Goal: Task Accomplishment & Management: Use online tool/utility

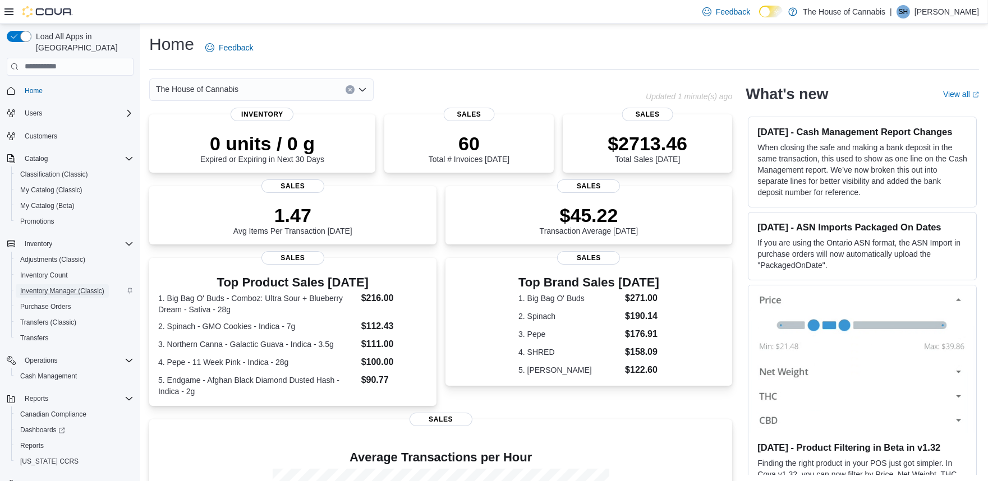
click at [48, 287] on span "Inventory Manager (Classic)" at bounding box center [62, 291] width 84 height 9
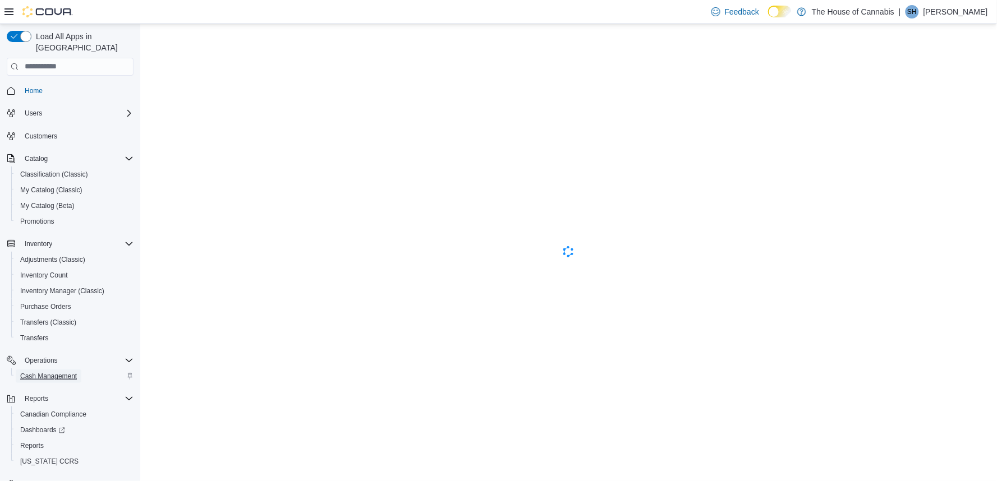
click at [55, 372] on span "Cash Management" at bounding box center [48, 376] width 57 height 9
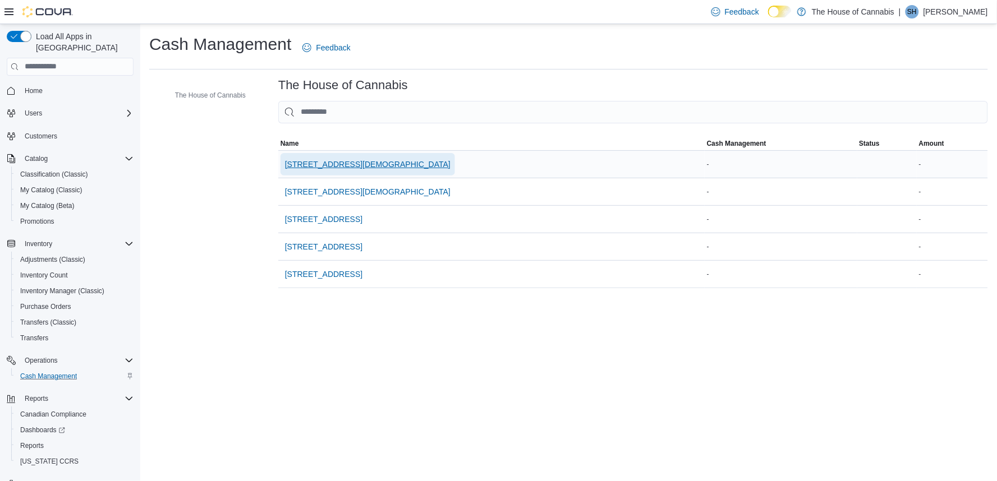
click at [321, 161] on span "[STREET_ADDRESS][DEMOGRAPHIC_DATA]" at bounding box center [367, 164] width 165 height 11
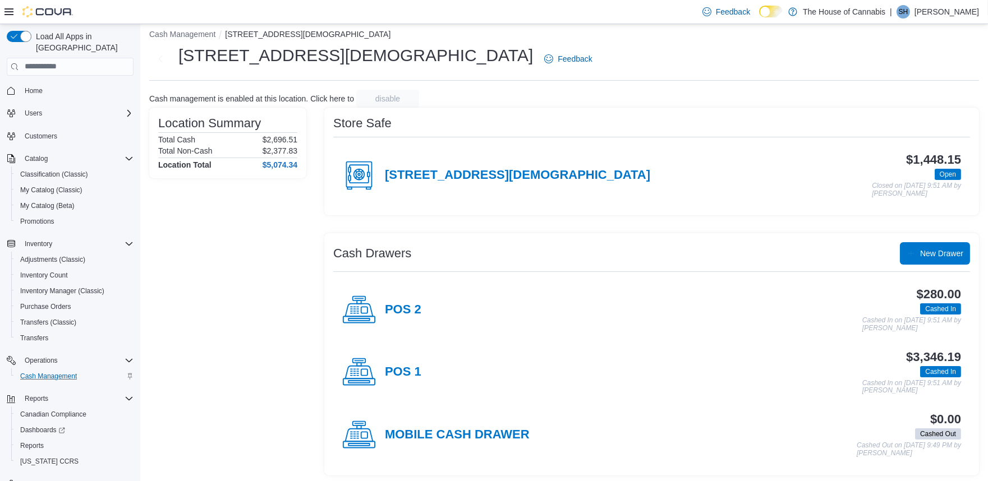
scroll to position [12, 0]
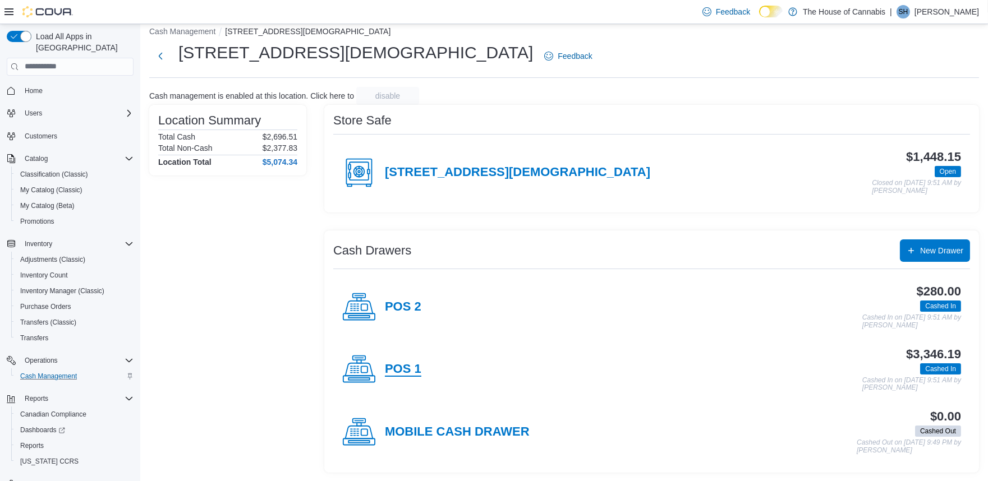
click at [411, 367] on h4 "POS 1" at bounding box center [403, 369] width 36 height 15
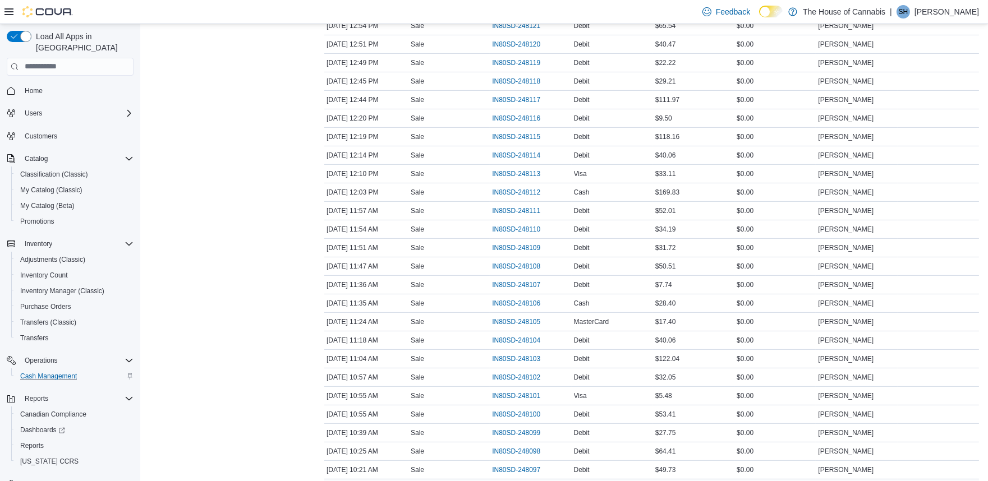
scroll to position [951, 0]
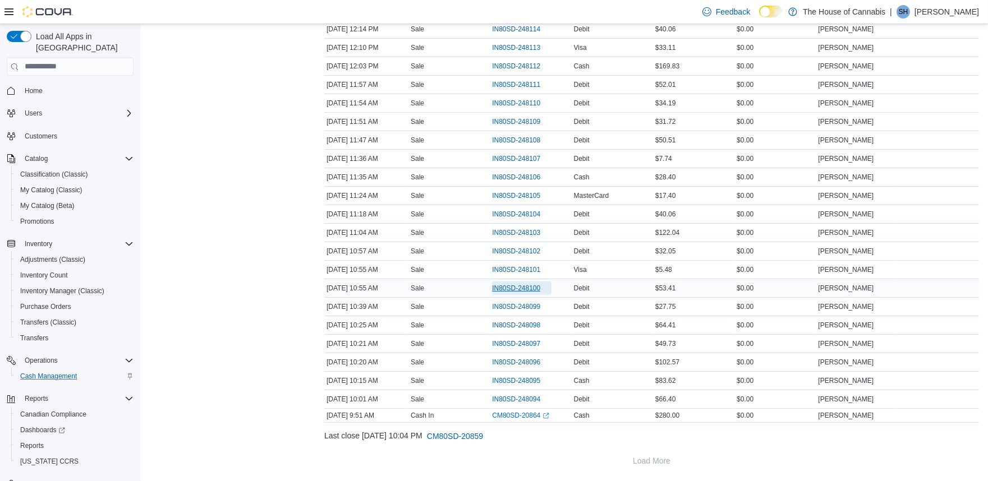
click at [529, 287] on span "IN80SD-248100" at bounding box center [516, 288] width 48 height 9
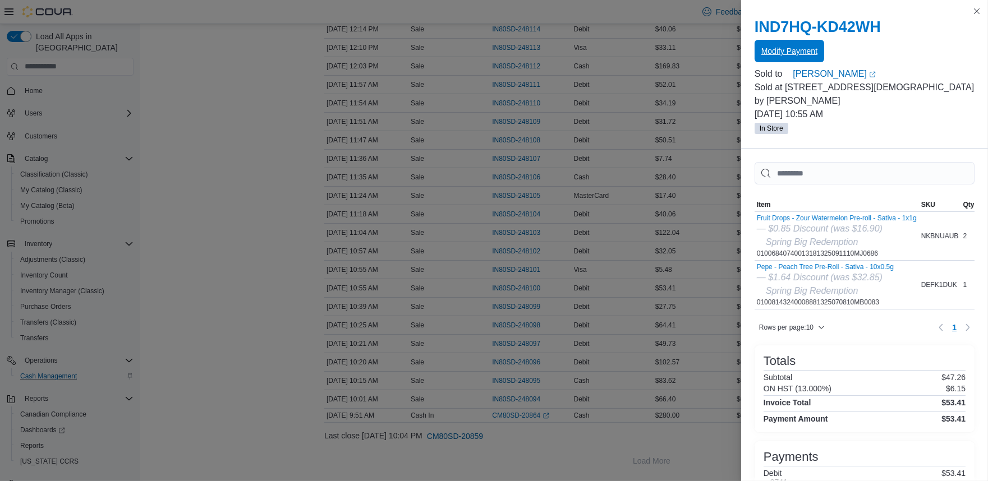
click at [806, 45] on span "Modify Payment" at bounding box center [789, 51] width 56 height 22
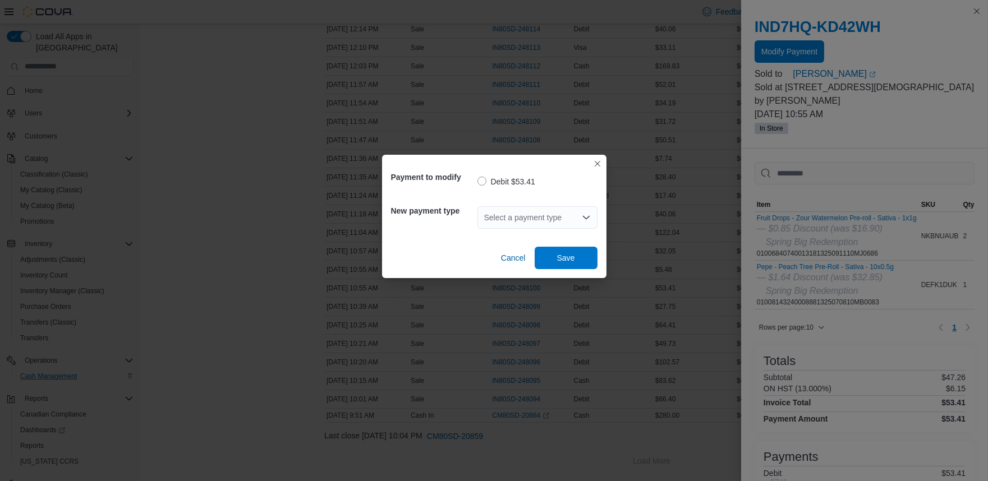
click at [523, 215] on div "Select a payment type" at bounding box center [537, 217] width 120 height 22
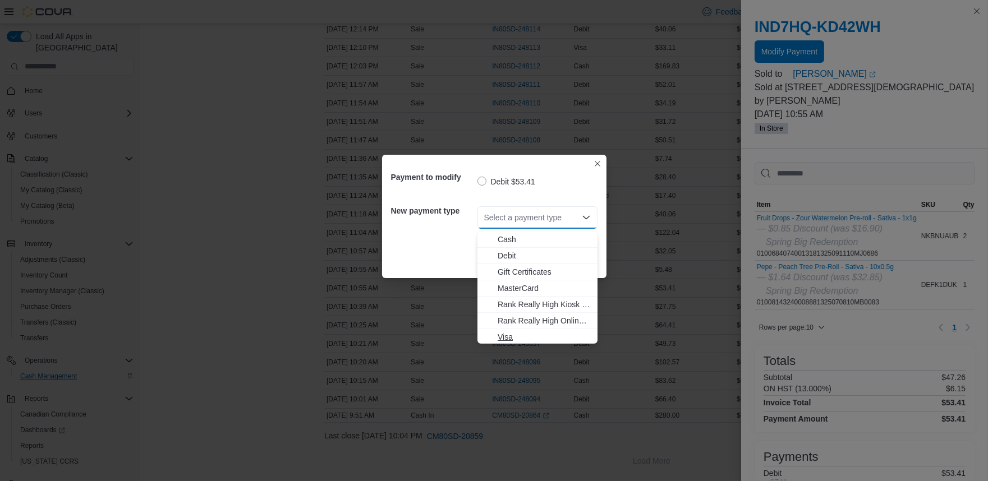
click at [523, 331] on span "Visa" at bounding box center [543, 336] width 93 height 11
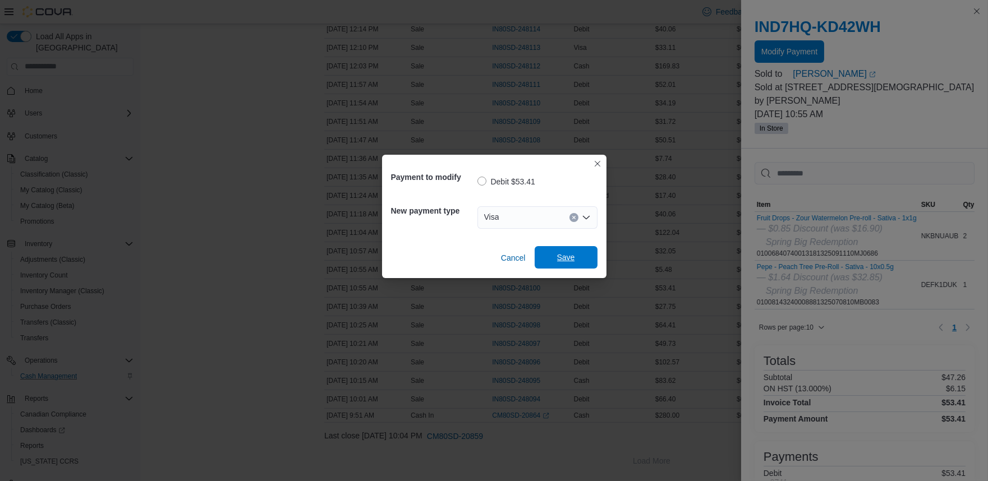
click at [567, 259] on span "Save" at bounding box center [566, 257] width 18 height 11
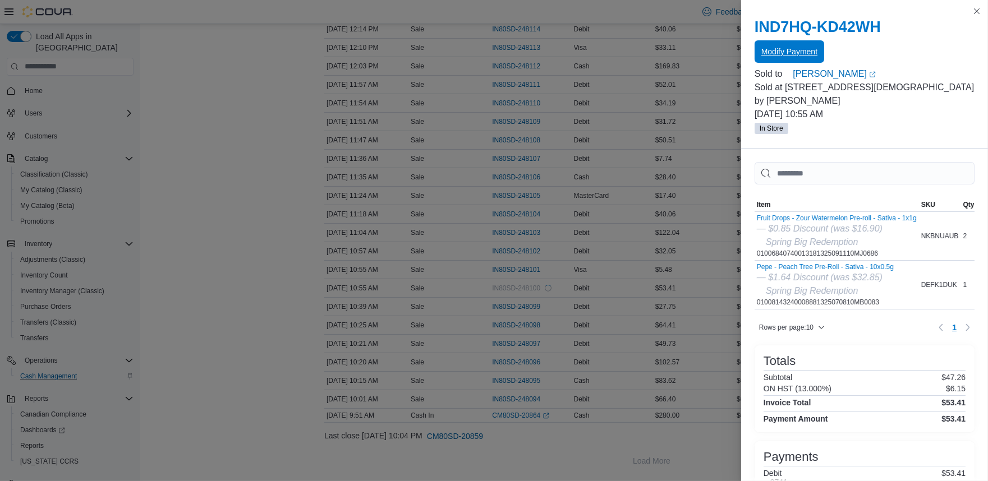
scroll to position [0, 0]
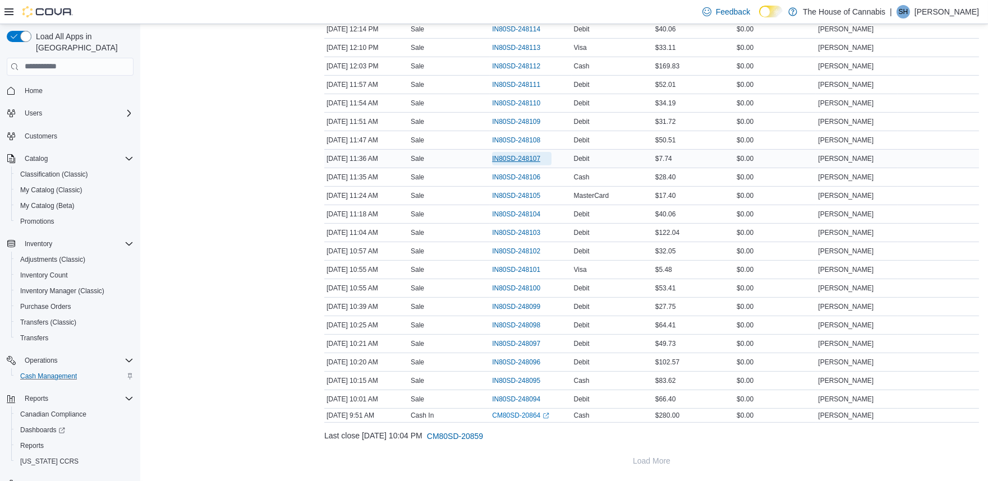
click at [511, 161] on span "IN80SD-248107" at bounding box center [516, 158] width 48 height 9
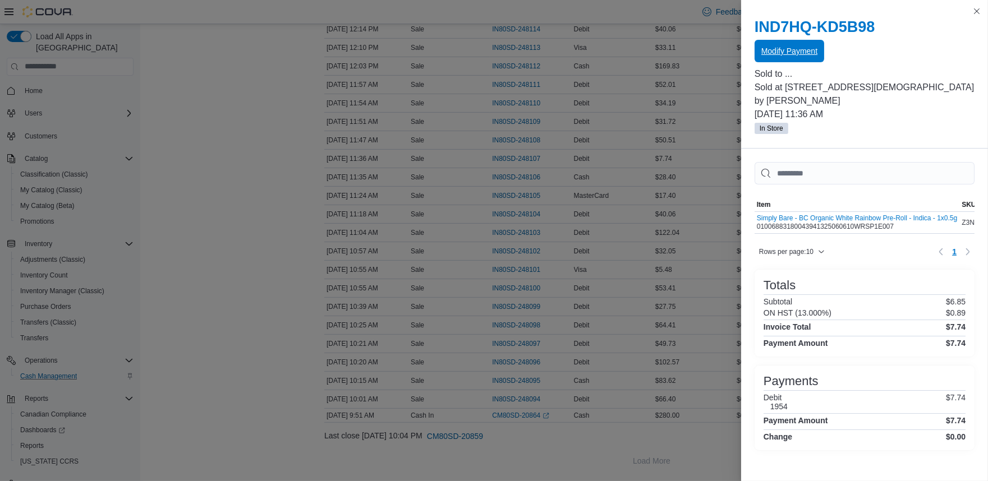
click at [795, 52] on span "Modify Payment" at bounding box center [789, 50] width 56 height 11
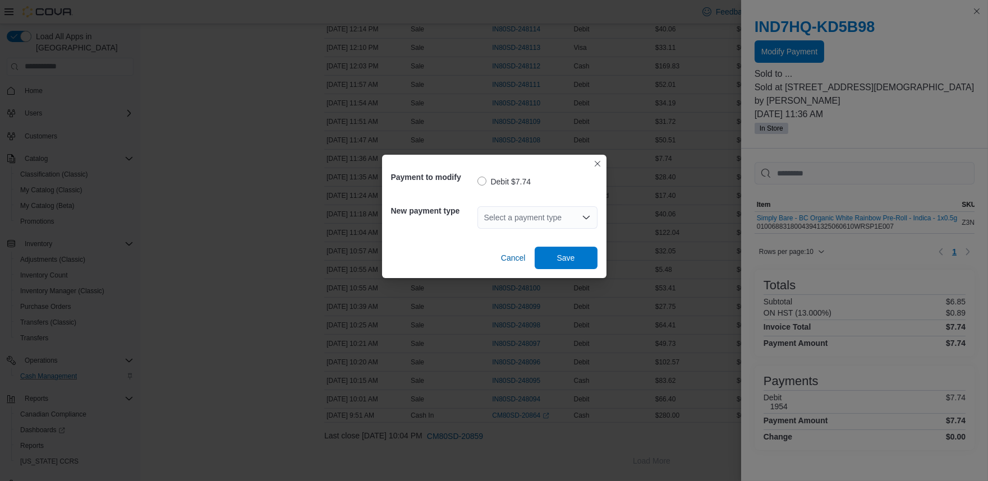
click at [541, 220] on div "Select a payment type" at bounding box center [537, 217] width 120 height 22
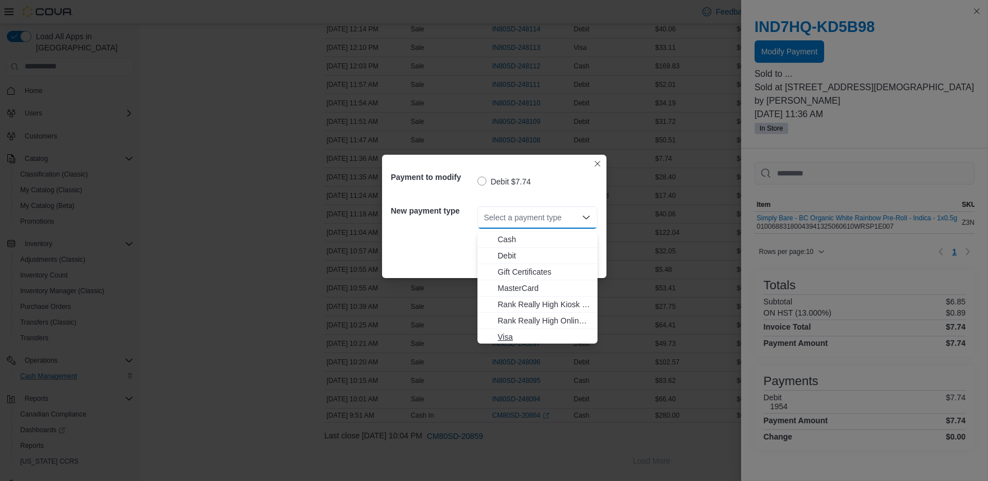
click at [520, 339] on span "Visa" at bounding box center [543, 336] width 93 height 11
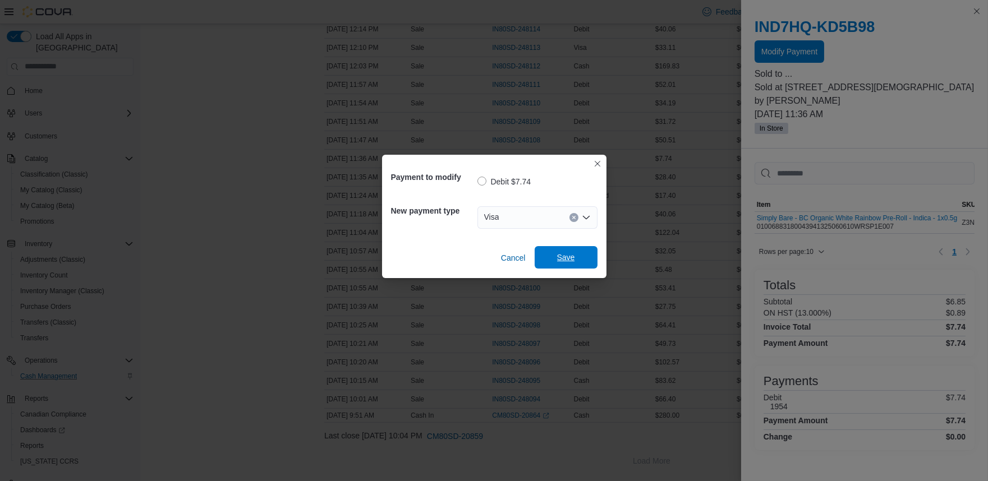
click at [556, 264] on span "Save" at bounding box center [565, 257] width 49 height 22
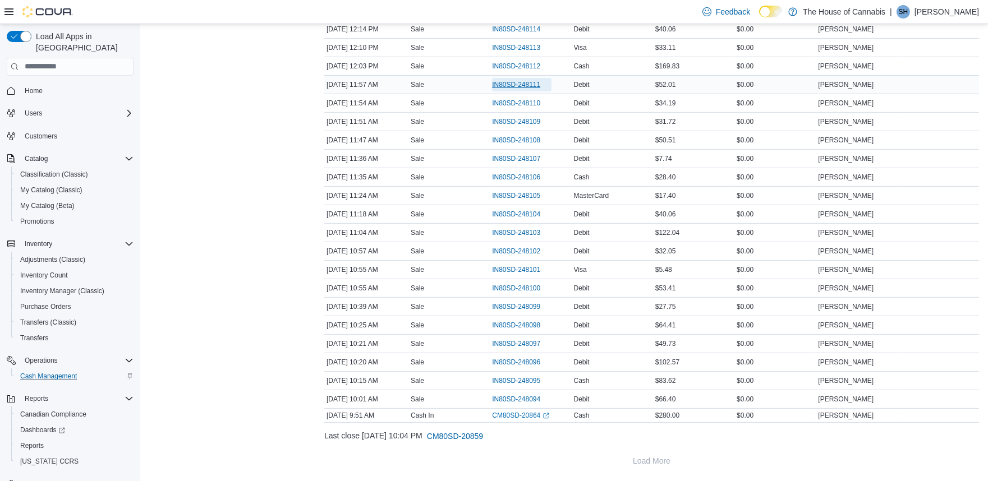
click at [514, 84] on span "IN80SD-248111" at bounding box center [516, 84] width 48 height 9
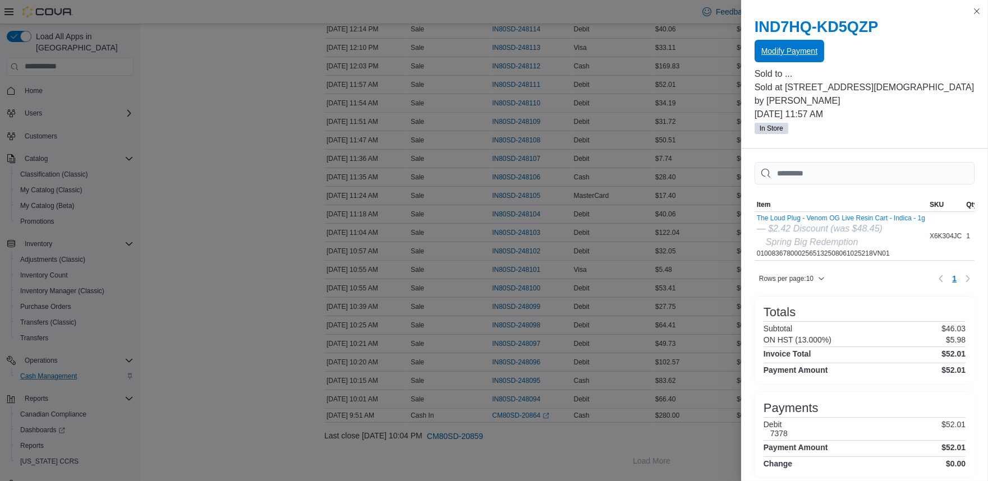
click at [813, 49] on span "Modify Payment" at bounding box center [789, 50] width 56 height 11
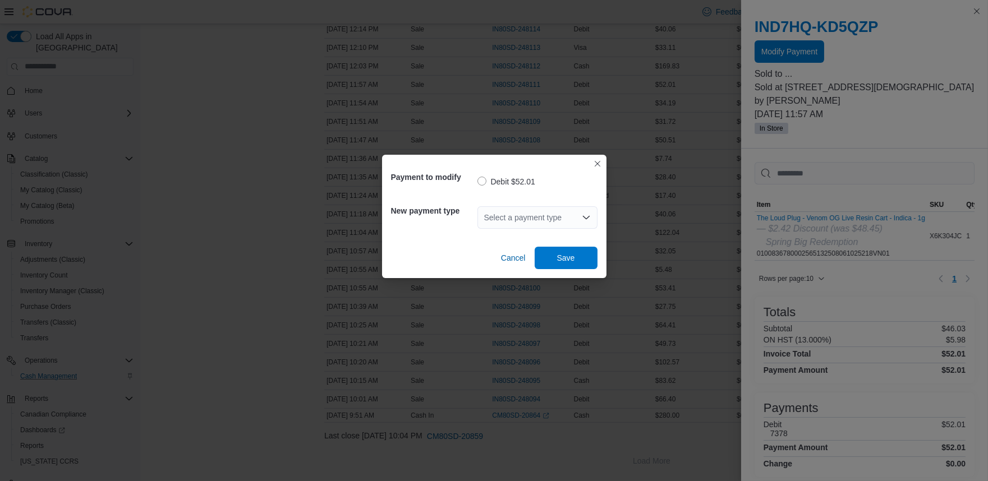
click at [500, 213] on div "Select a payment type" at bounding box center [537, 217] width 120 height 22
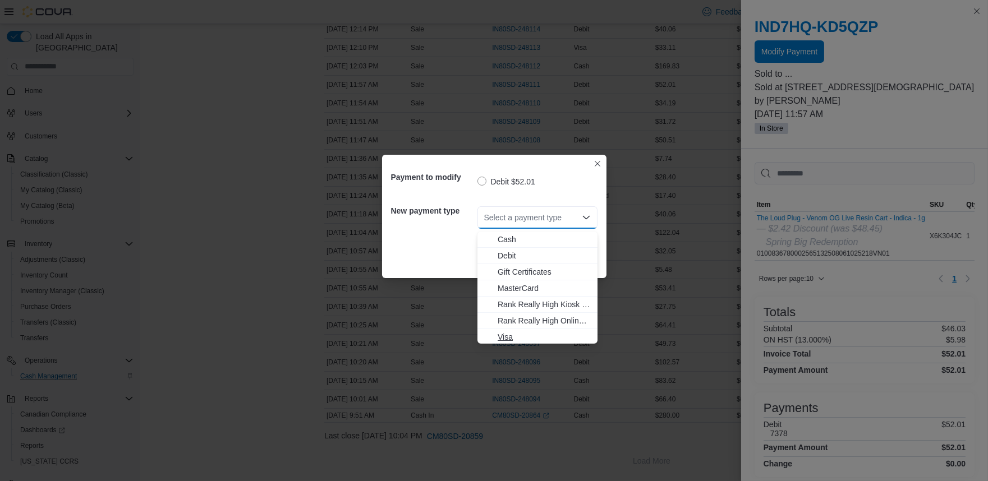
click at [551, 332] on span "Visa" at bounding box center [543, 336] width 93 height 11
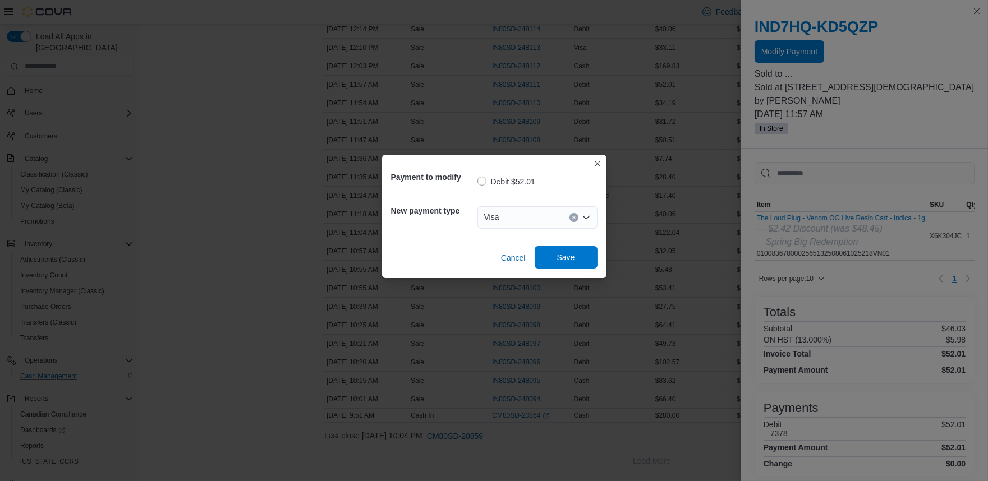
click at [584, 249] on span "Save" at bounding box center [565, 257] width 49 height 22
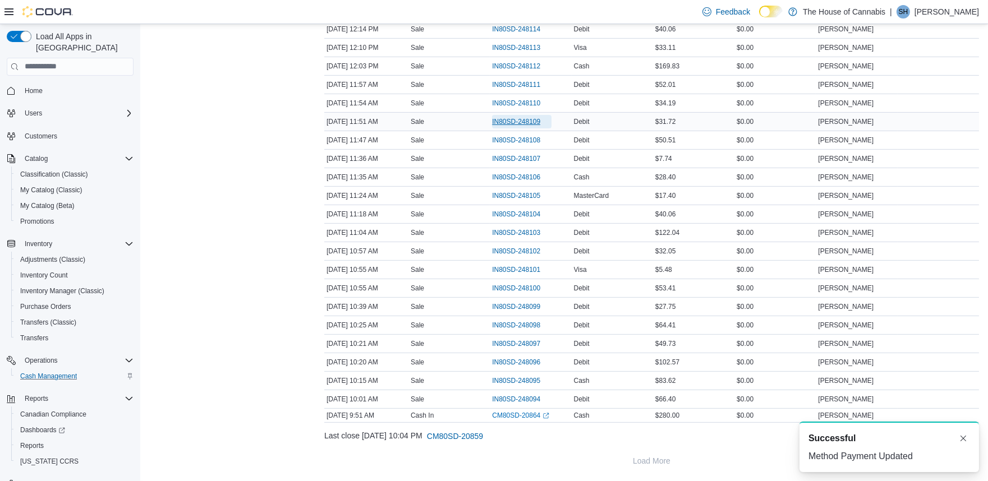
click at [503, 125] on span "IN80SD-248109" at bounding box center [516, 121] width 48 height 9
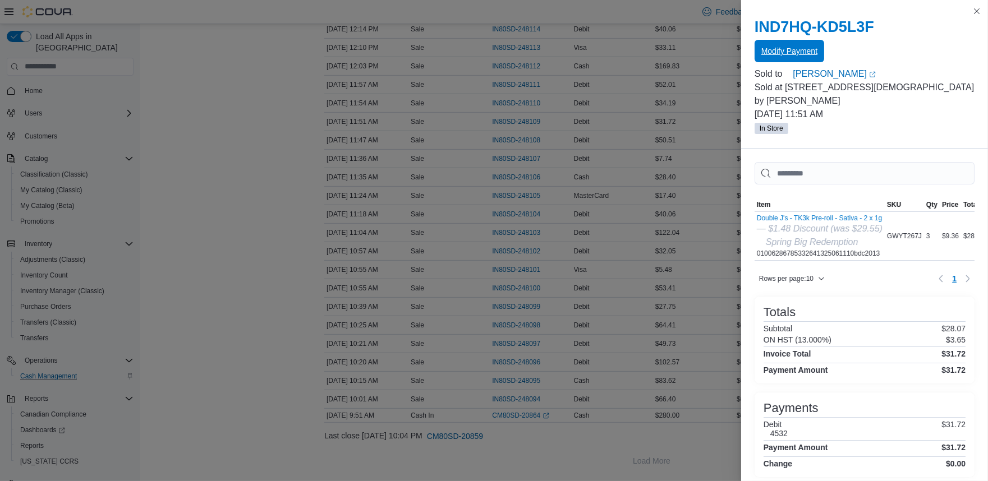
click at [788, 48] on span "Modify Payment" at bounding box center [789, 50] width 56 height 11
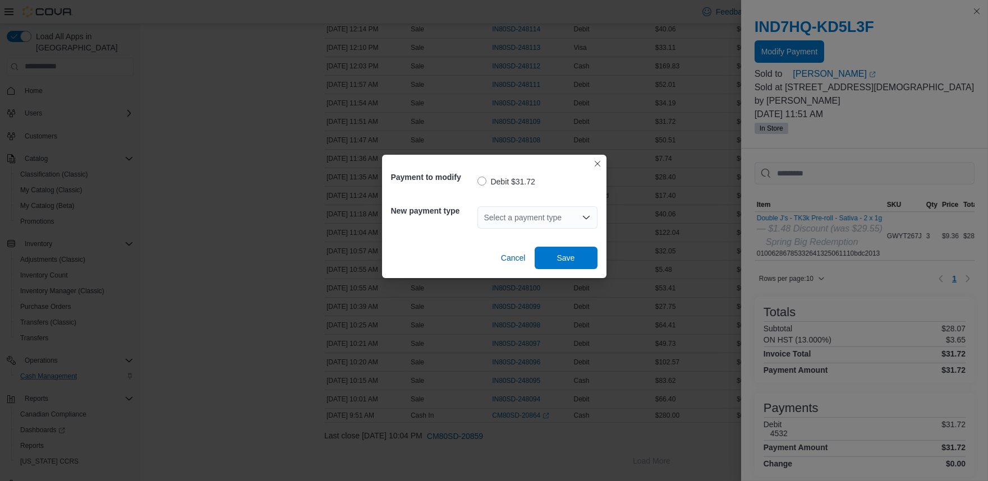
click at [509, 219] on div "Select a payment type" at bounding box center [537, 217] width 120 height 22
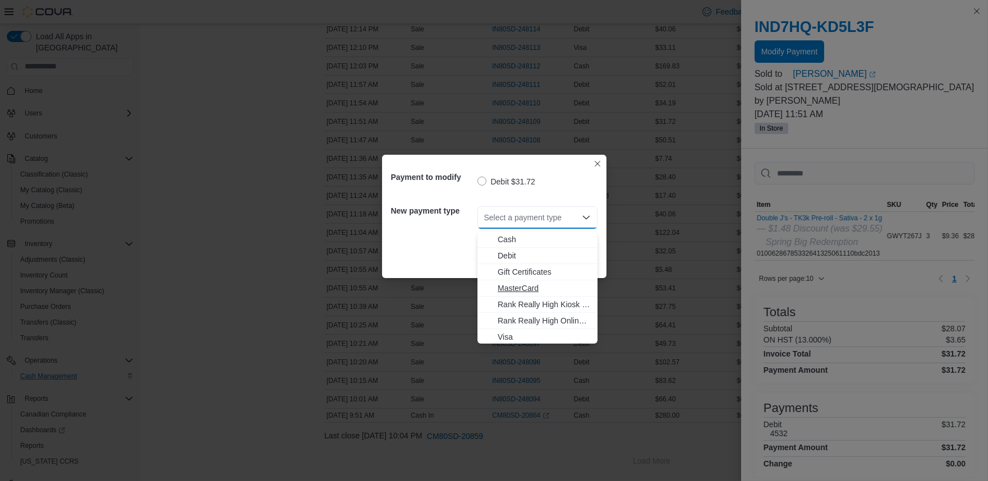
click at [528, 283] on span "MasterCard" at bounding box center [543, 288] width 93 height 11
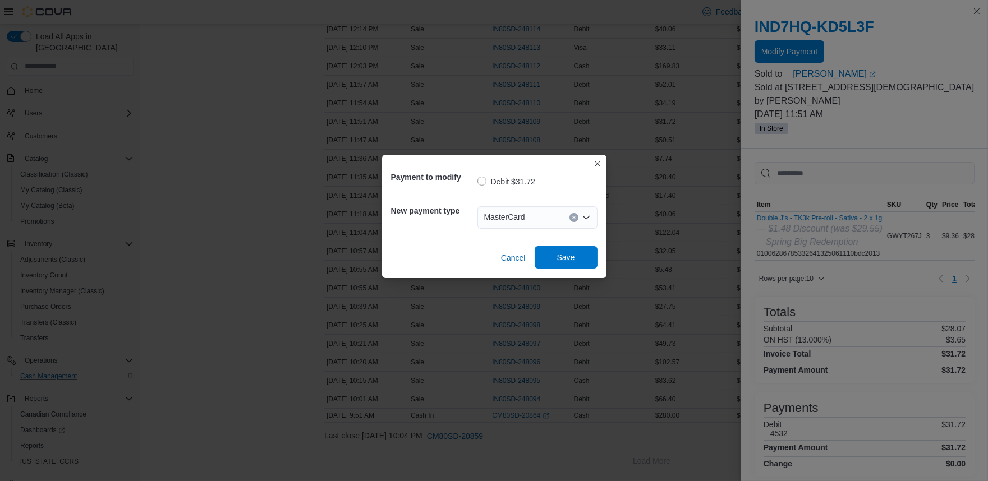
click at [568, 253] on span "Save" at bounding box center [566, 257] width 18 height 11
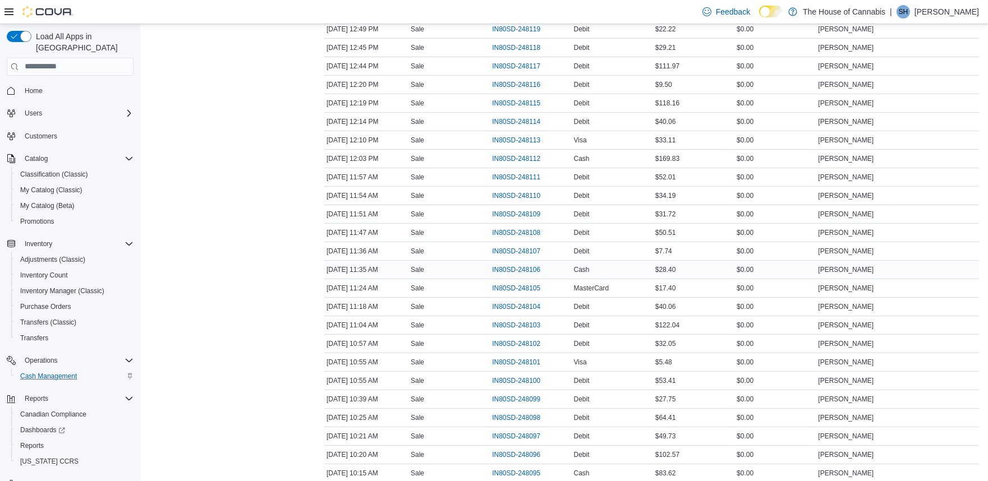
scroll to position [826, 0]
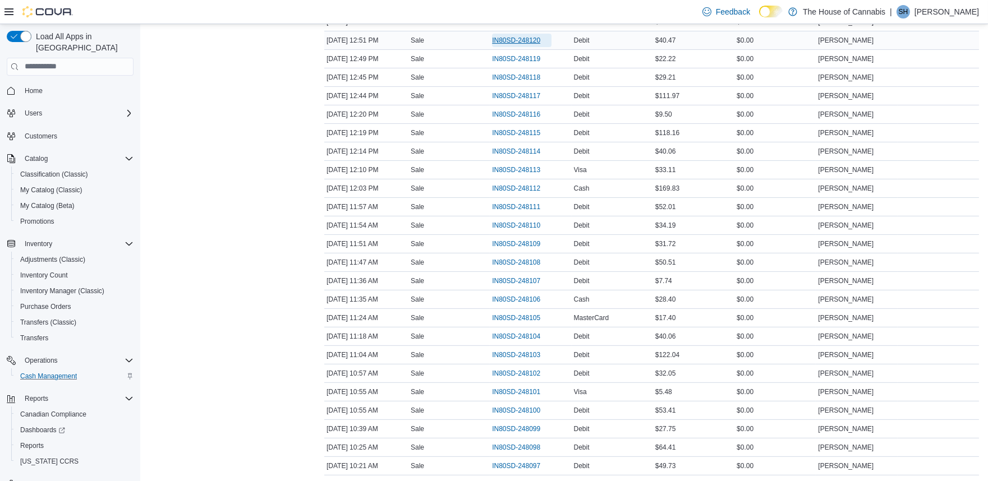
click at [507, 40] on span "IN80SD-248120" at bounding box center [516, 40] width 48 height 9
click at [505, 54] on span "IN80SD-248119" at bounding box center [521, 58] width 59 height 13
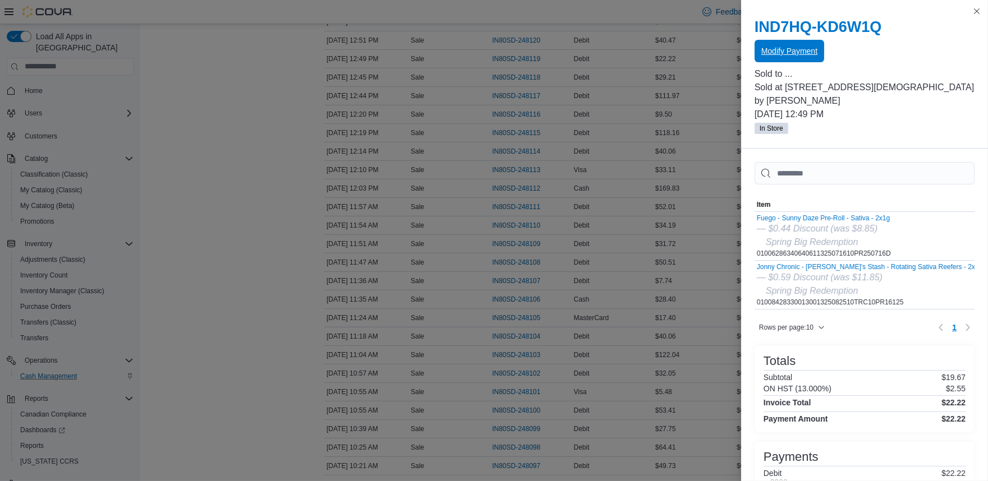
click at [786, 51] on span "Modify Payment" at bounding box center [789, 50] width 56 height 11
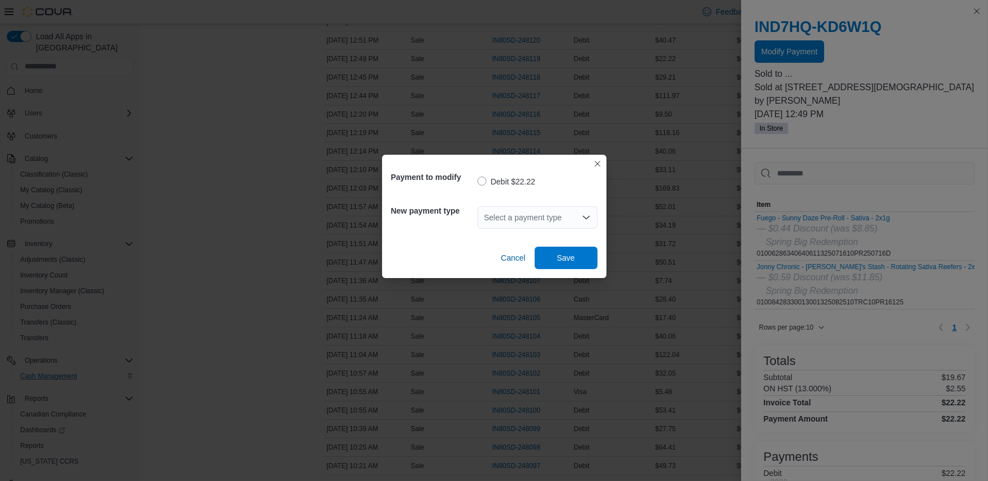
click at [526, 214] on div "Select a payment type" at bounding box center [537, 217] width 120 height 22
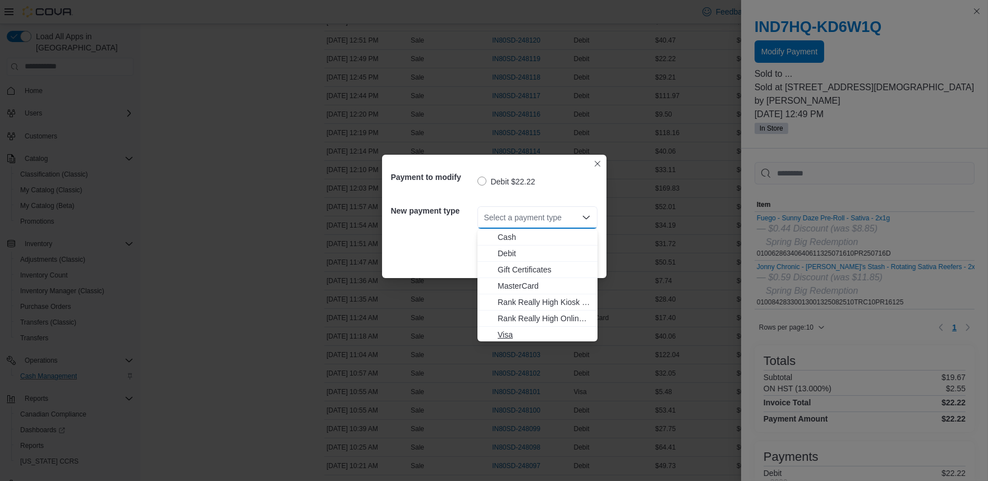
click at [537, 333] on span "Visa" at bounding box center [543, 334] width 93 height 11
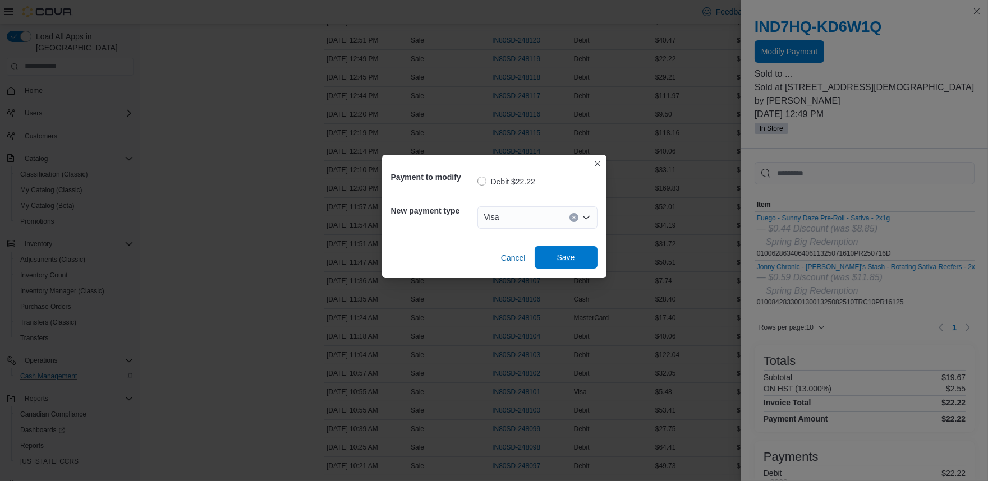
click at [579, 255] on span "Save" at bounding box center [565, 257] width 49 height 22
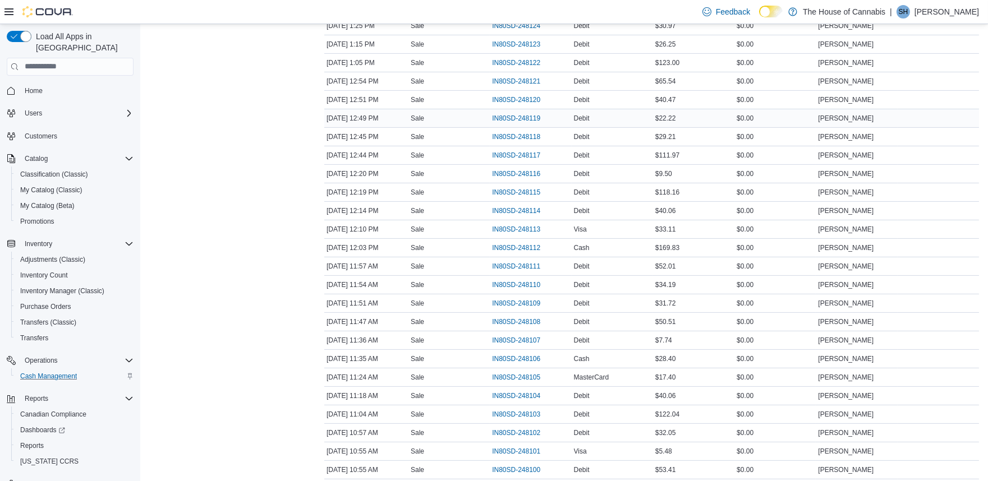
scroll to position [764, 0]
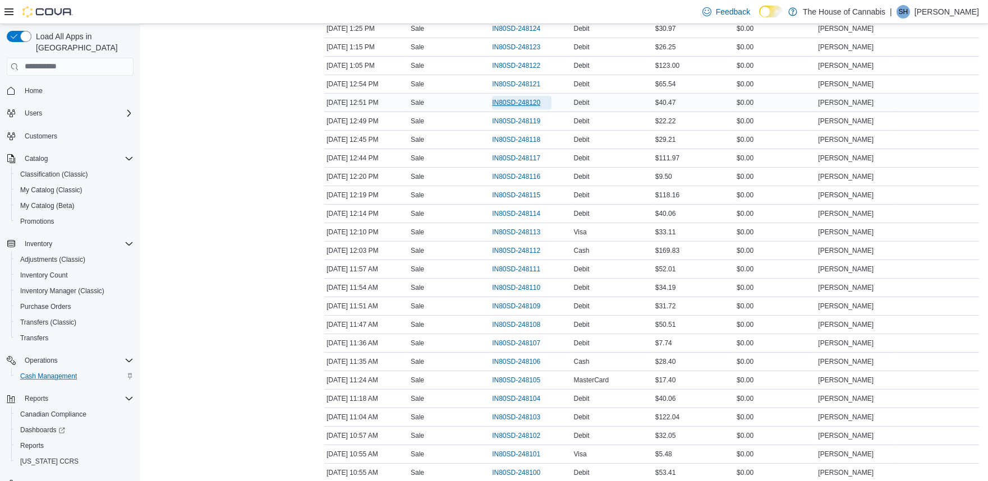
click at [513, 104] on span "IN80SD-248120" at bounding box center [516, 102] width 48 height 9
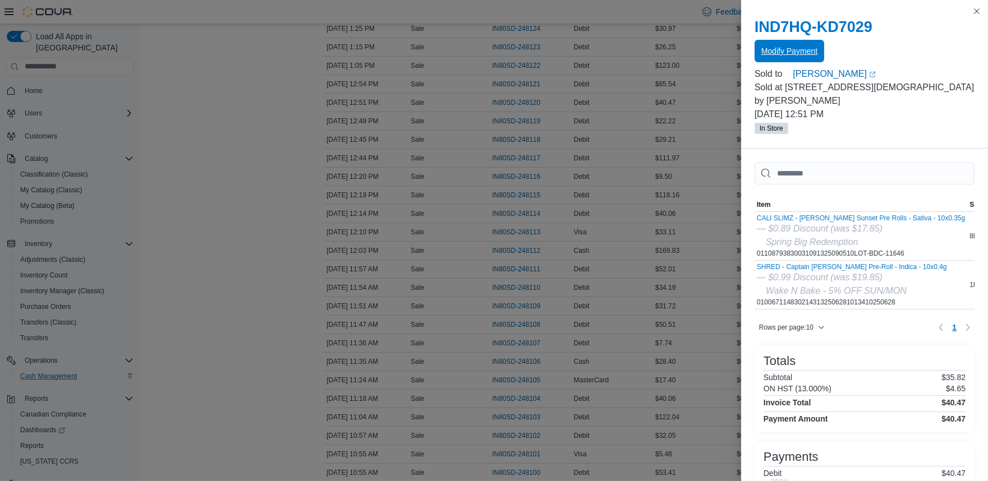
click at [769, 42] on span "Modify Payment" at bounding box center [789, 51] width 56 height 22
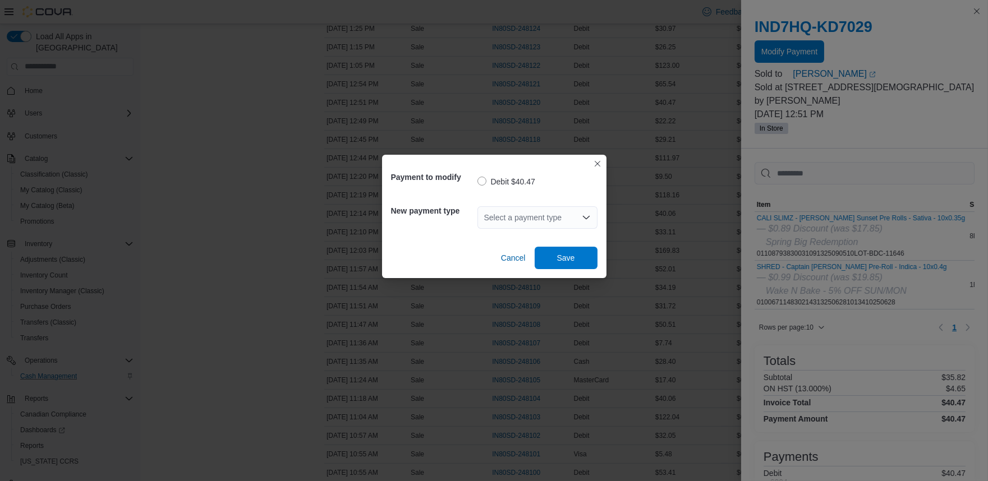
click at [512, 216] on div "Select a payment type" at bounding box center [537, 217] width 120 height 22
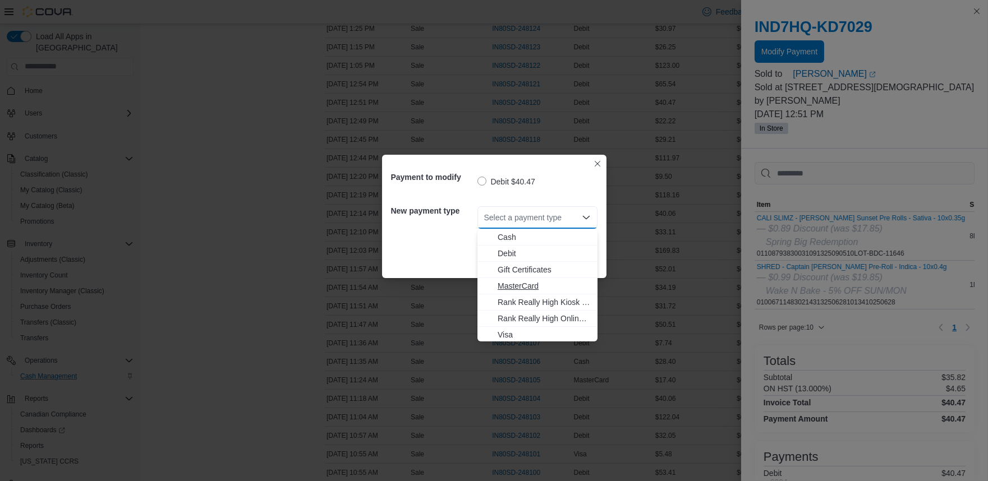
click at [520, 284] on span "MasterCard" at bounding box center [543, 285] width 93 height 11
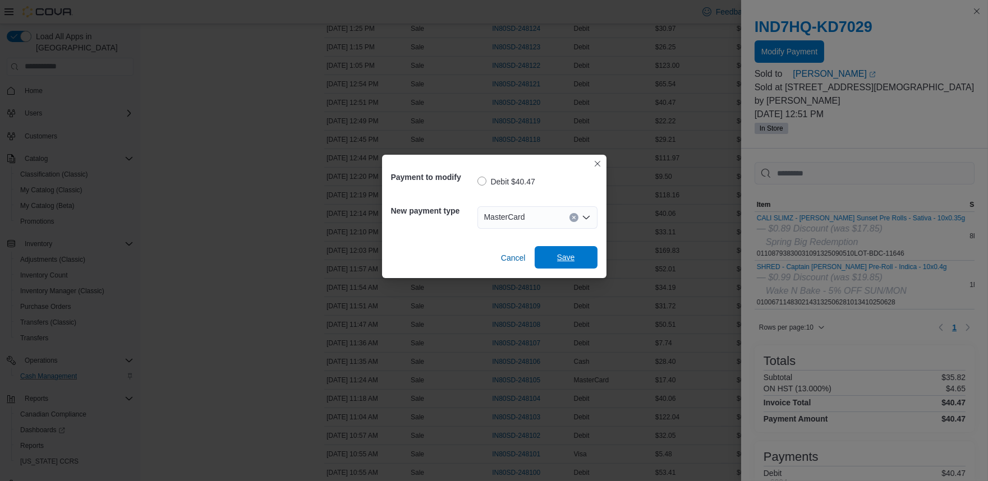
click at [565, 256] on span "Save" at bounding box center [566, 257] width 18 height 11
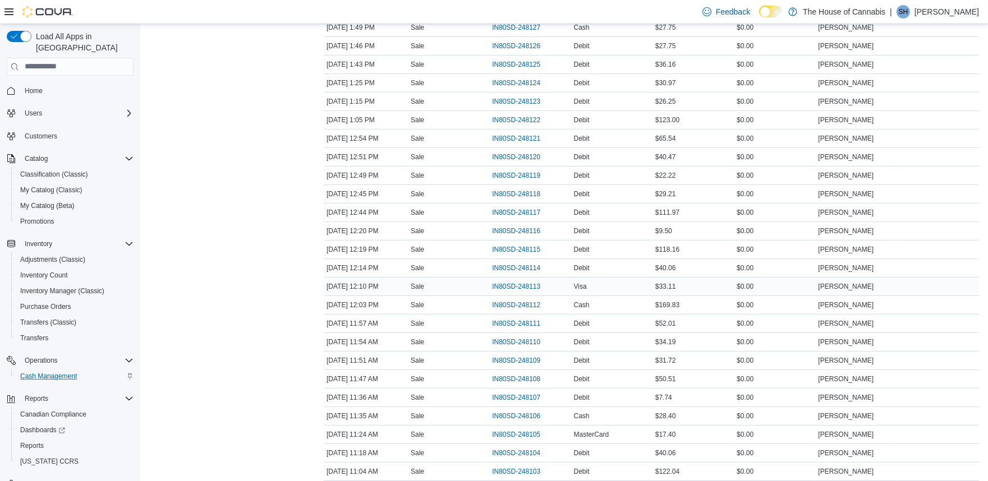
scroll to position [577, 0]
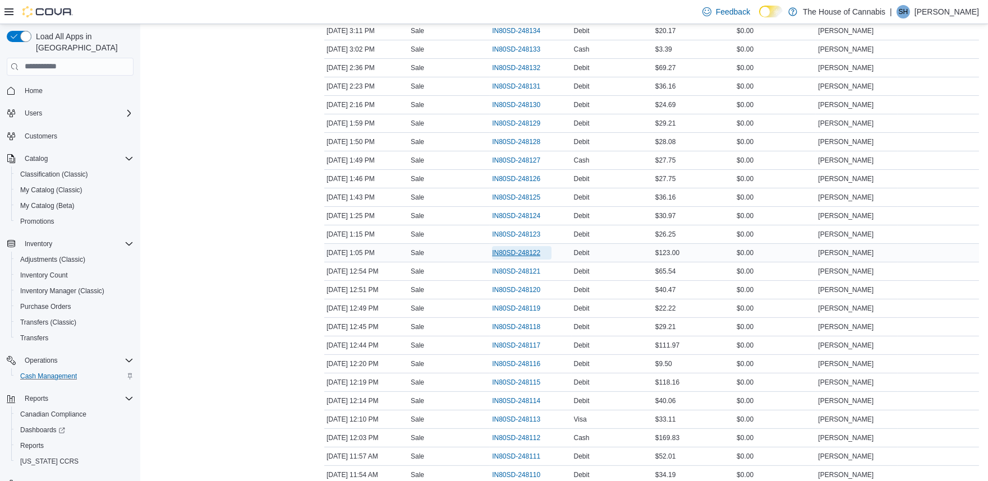
click at [513, 252] on span "IN80SD-248122" at bounding box center [516, 252] width 48 height 9
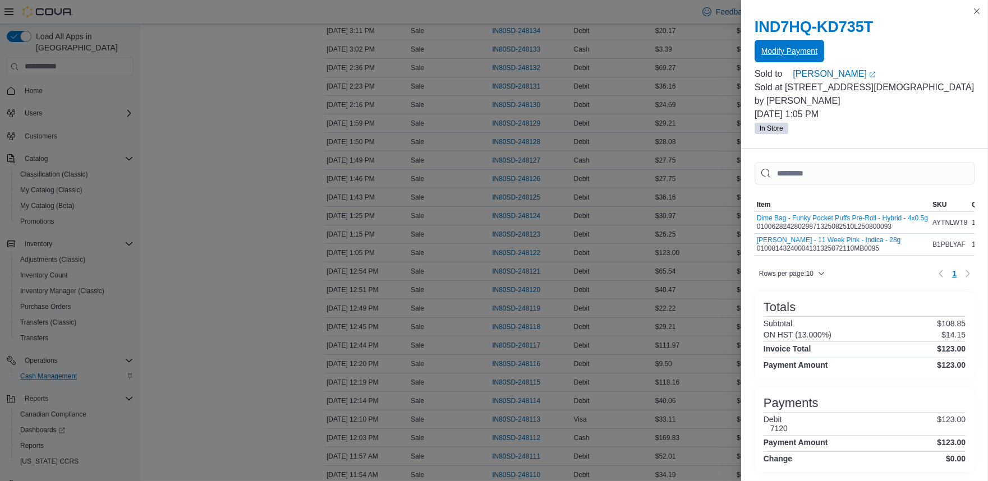
click at [803, 47] on span "Modify Payment" at bounding box center [789, 50] width 56 height 11
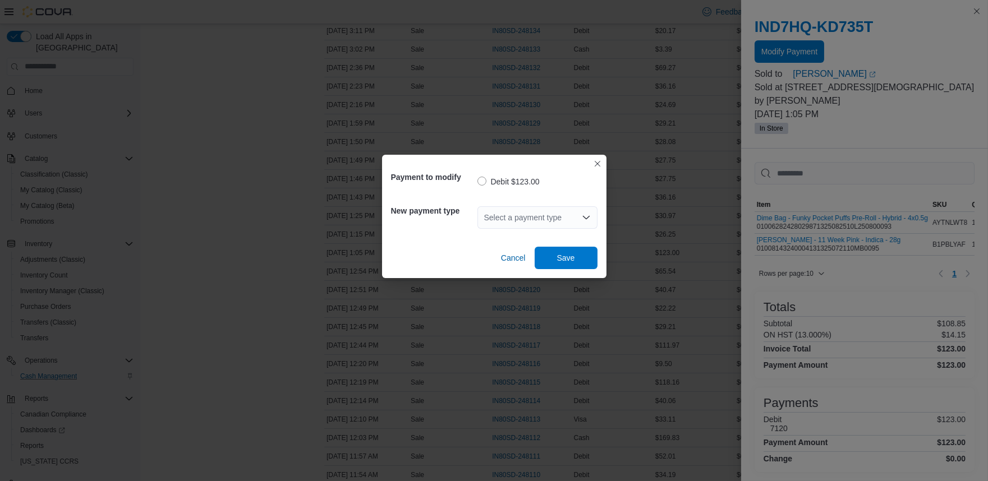
click at [500, 214] on div "Select a payment type" at bounding box center [537, 217] width 120 height 22
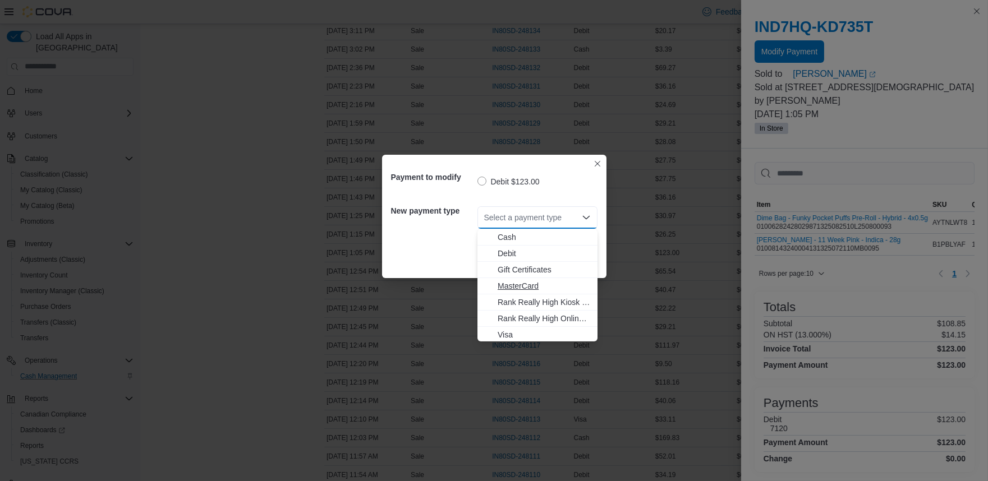
click at [539, 285] on span "MasterCard" at bounding box center [543, 285] width 93 height 11
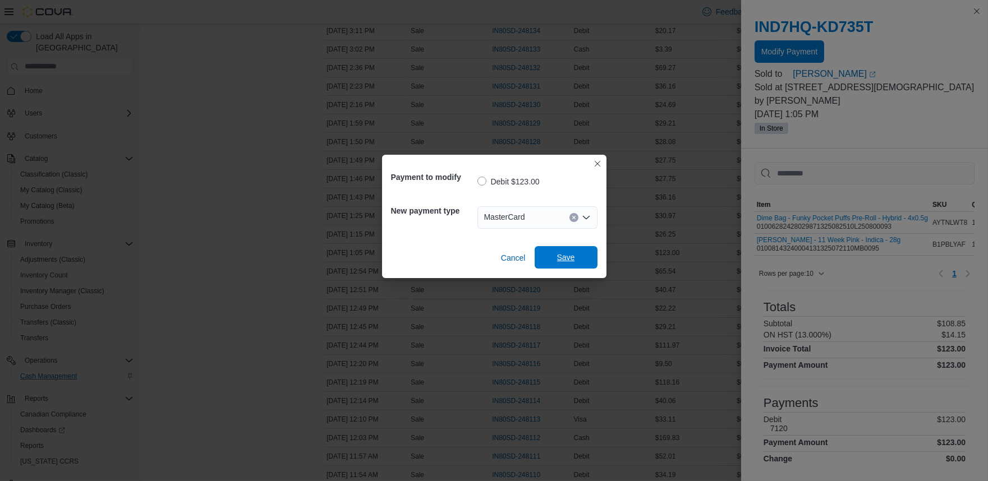
click at [577, 255] on span "Save" at bounding box center [565, 257] width 49 height 22
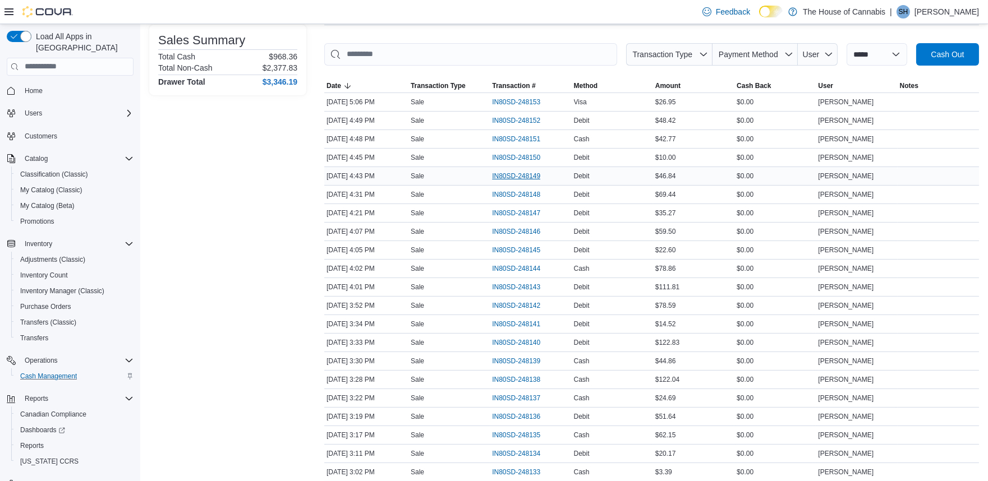
scroll to position [141, 0]
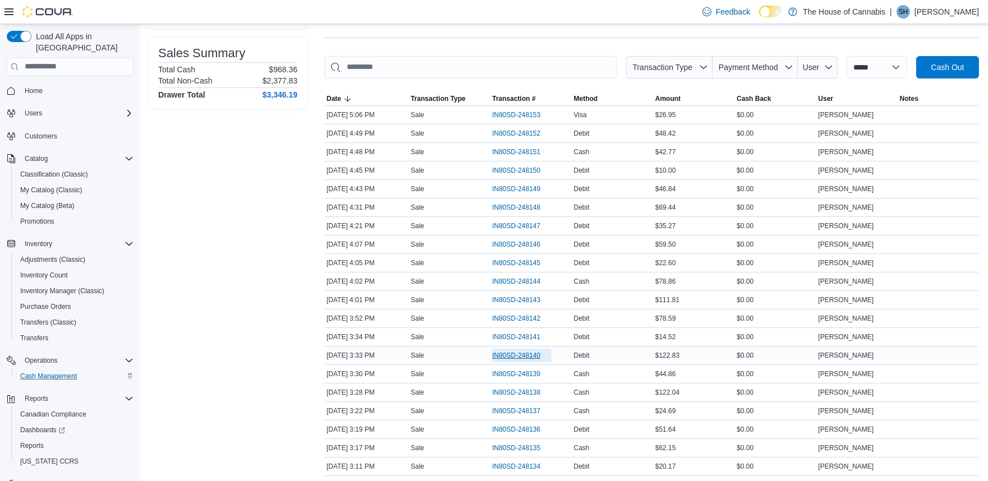
click at [520, 358] on span "IN80SD-248140" at bounding box center [516, 355] width 48 height 9
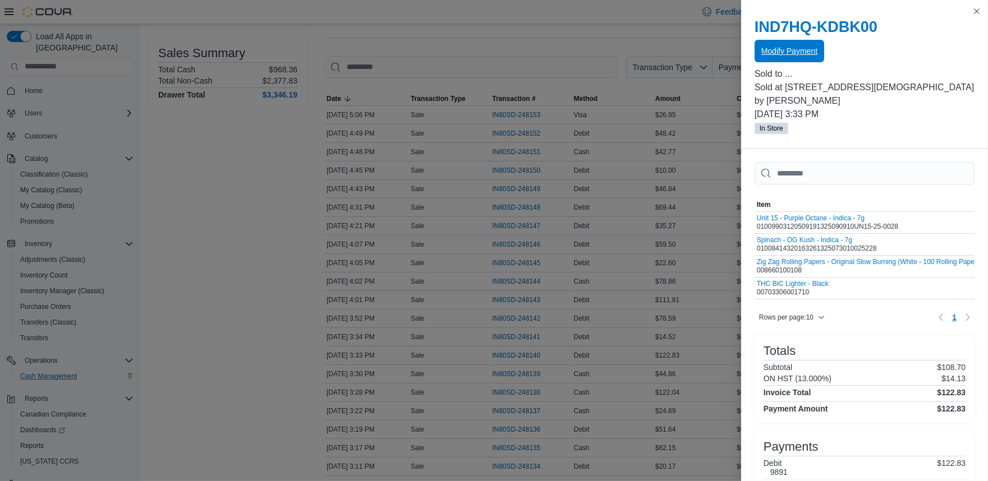
click at [801, 46] on span "Modify Payment" at bounding box center [789, 50] width 56 height 11
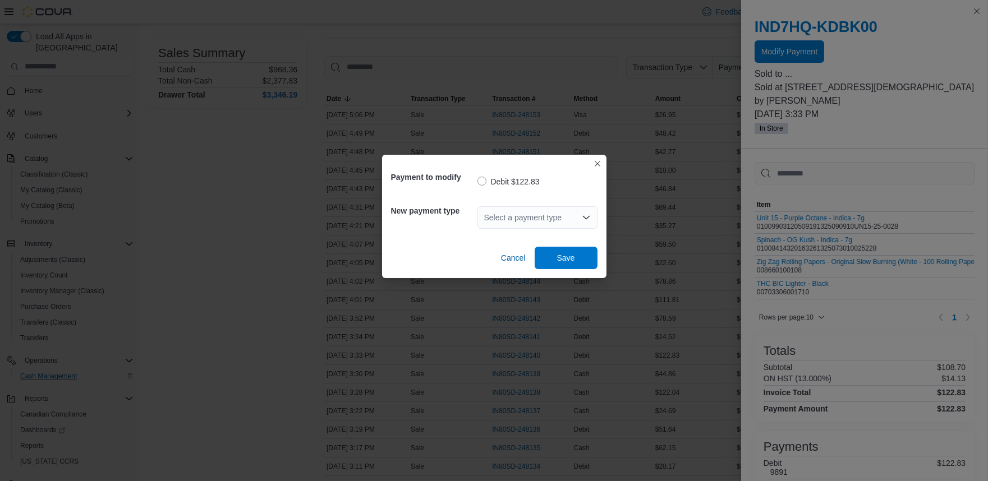
click at [530, 216] on div "Select a payment type" at bounding box center [537, 217] width 120 height 22
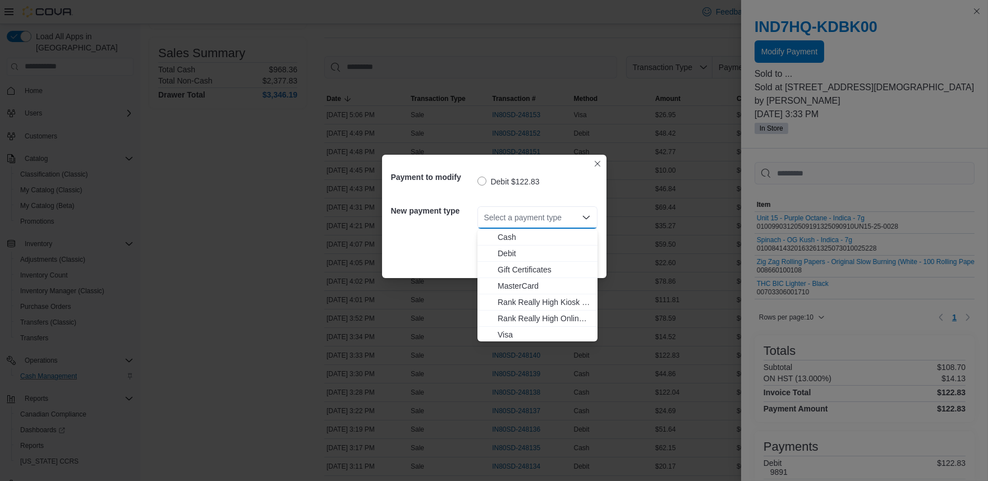
click at [534, 287] on span "MasterCard" at bounding box center [543, 285] width 93 height 11
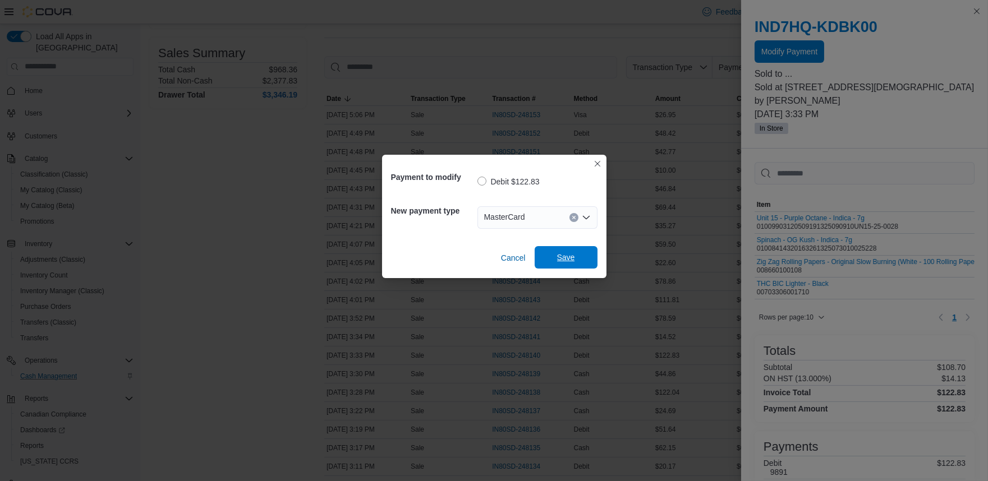
click at [552, 259] on span "Save" at bounding box center [565, 257] width 49 height 22
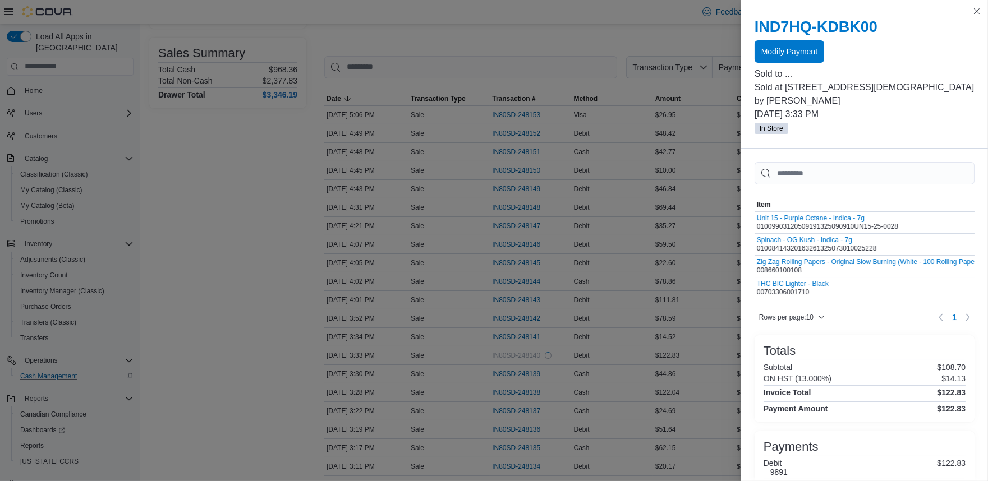
scroll to position [0, 0]
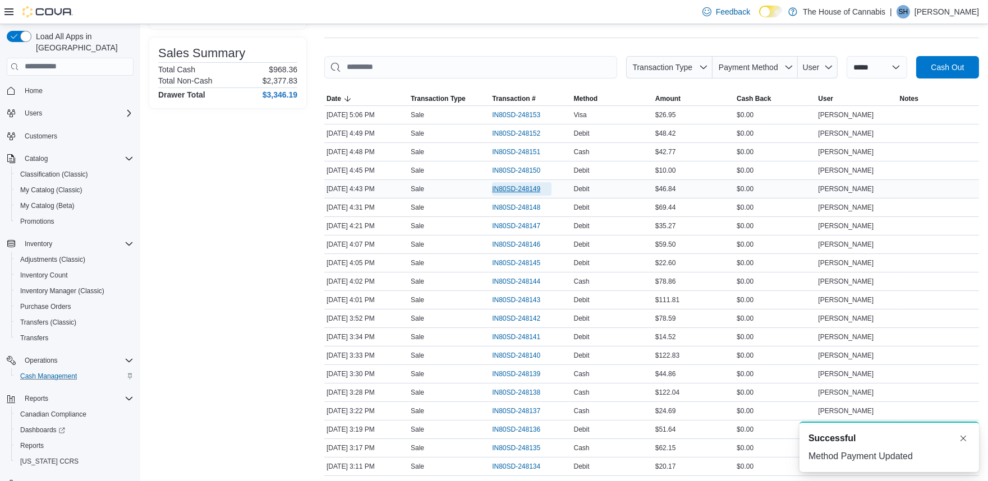
click at [496, 190] on span "IN80SD-248149" at bounding box center [516, 189] width 48 height 9
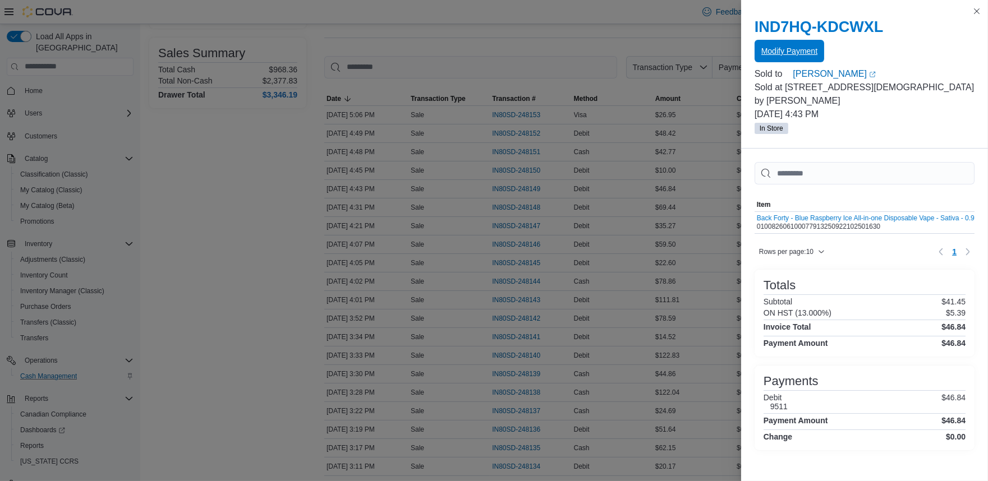
click at [767, 57] on span "Modify Payment" at bounding box center [789, 51] width 56 height 22
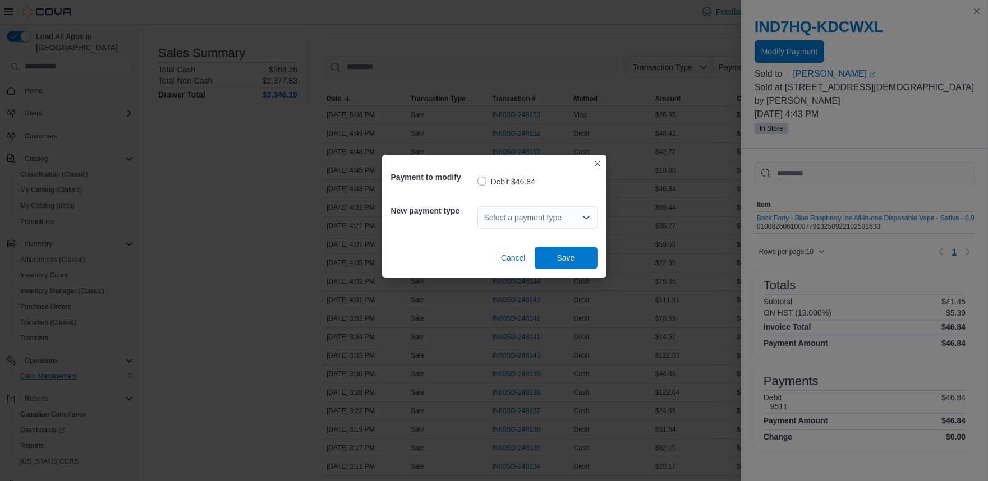
click at [529, 225] on div "Select a payment type" at bounding box center [537, 217] width 120 height 22
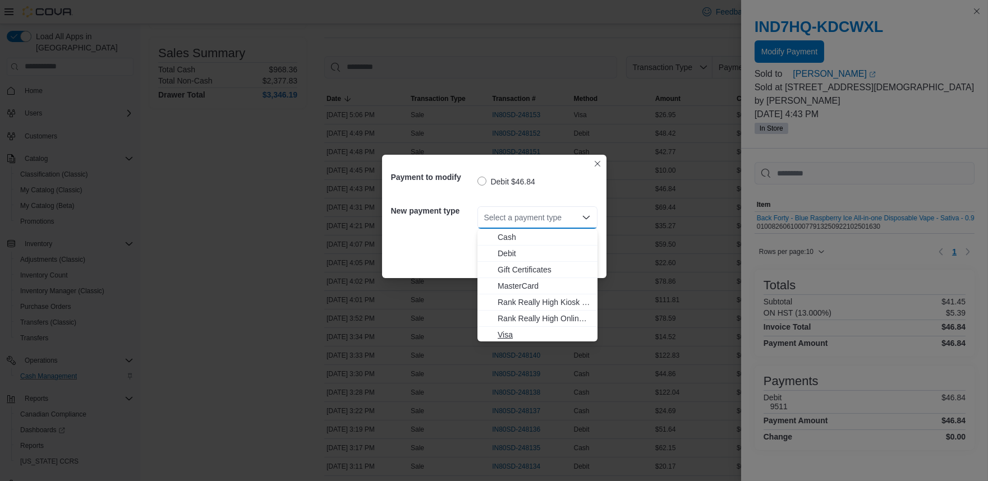
click at [522, 337] on span "Visa" at bounding box center [543, 334] width 93 height 11
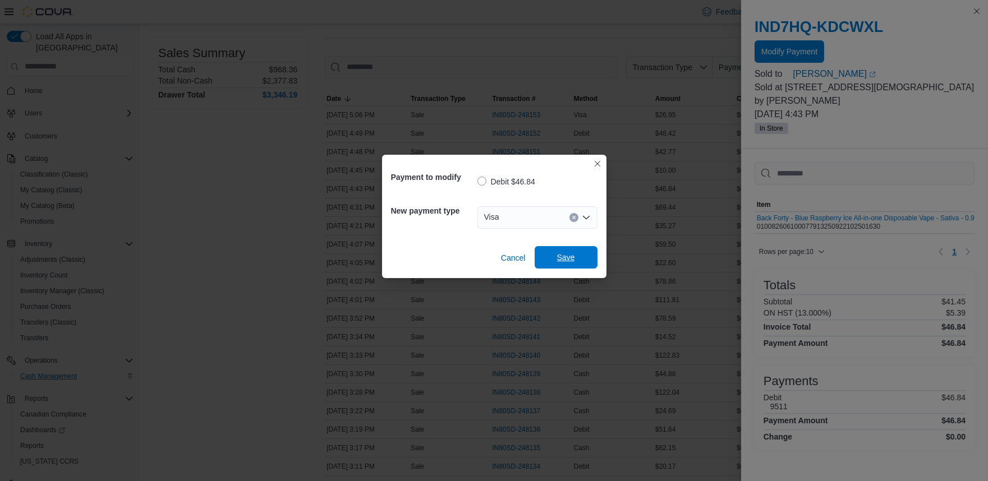
click at [564, 260] on span "Save" at bounding box center [566, 257] width 18 height 11
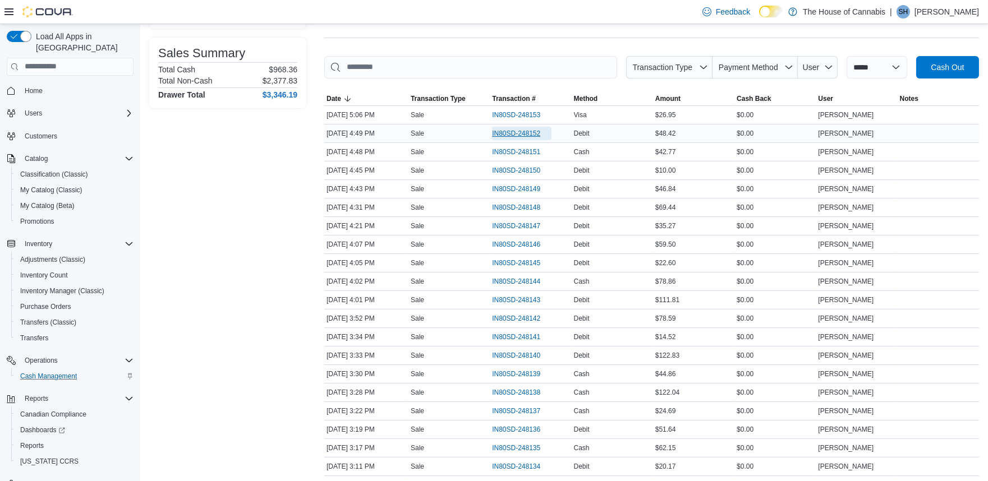
click at [517, 131] on span "IN80SD-248152" at bounding box center [516, 133] width 48 height 9
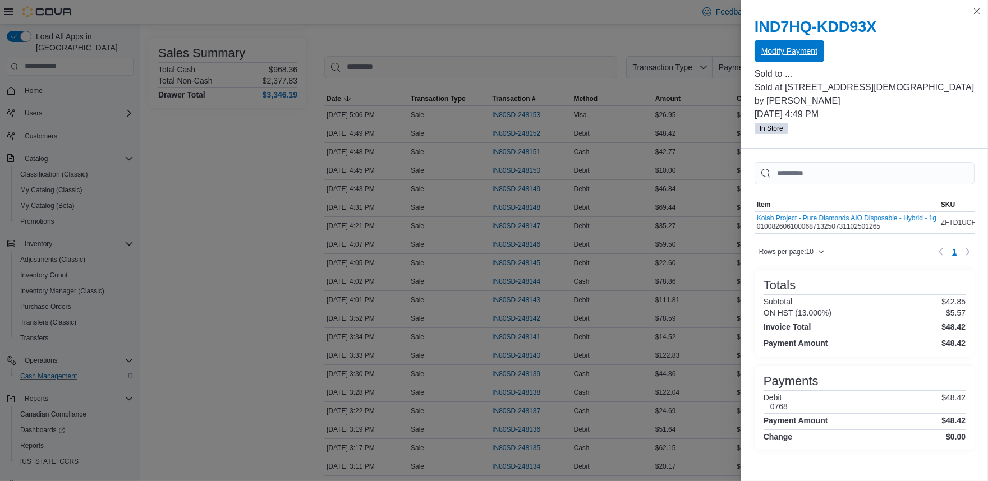
click at [792, 57] on span "Modify Payment" at bounding box center [789, 51] width 56 height 22
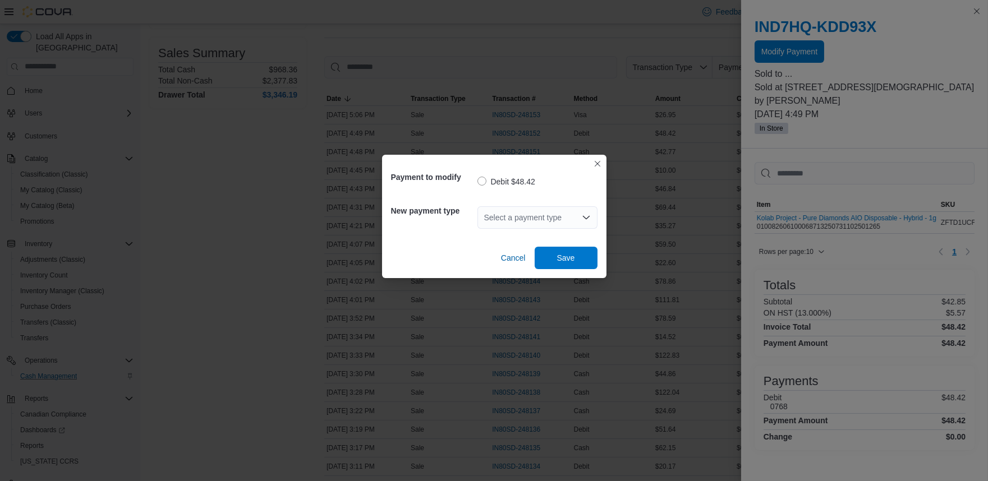
click at [522, 217] on div "Select a payment type" at bounding box center [537, 217] width 120 height 22
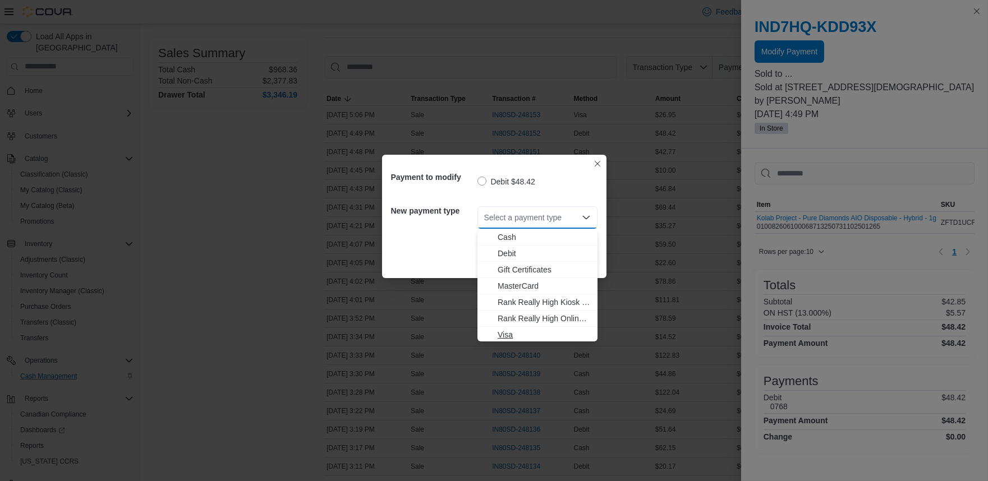
click at [539, 333] on span "Visa" at bounding box center [543, 334] width 93 height 11
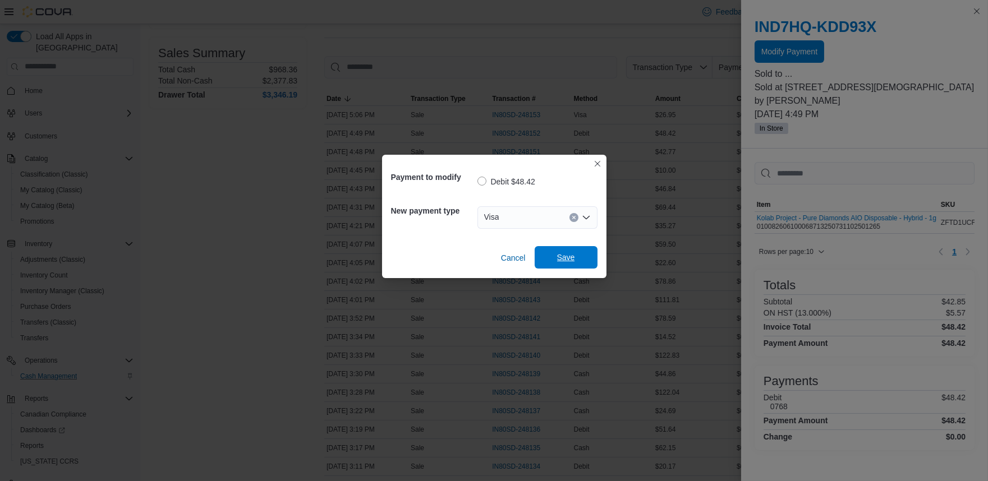
click at [579, 256] on span "Save" at bounding box center [565, 257] width 49 height 22
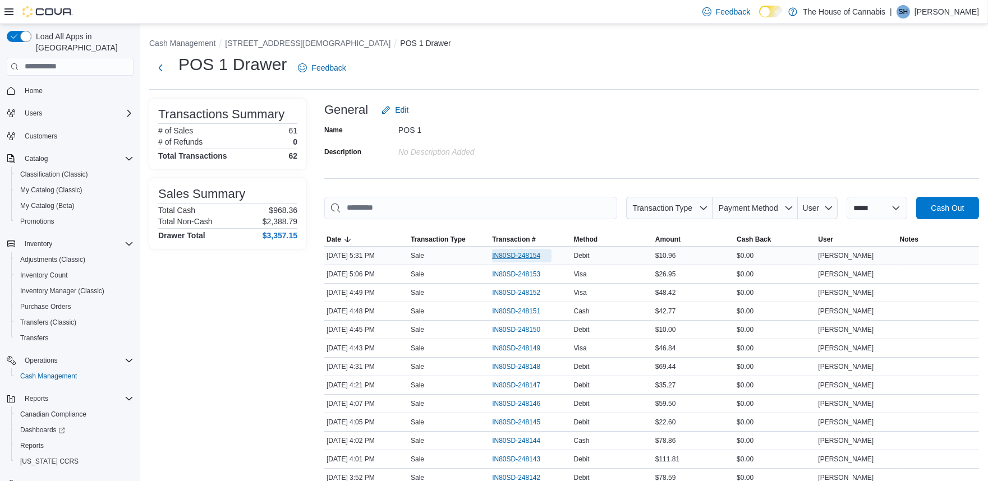
click at [528, 261] on span "IN80SD-248154" at bounding box center [521, 255] width 59 height 13
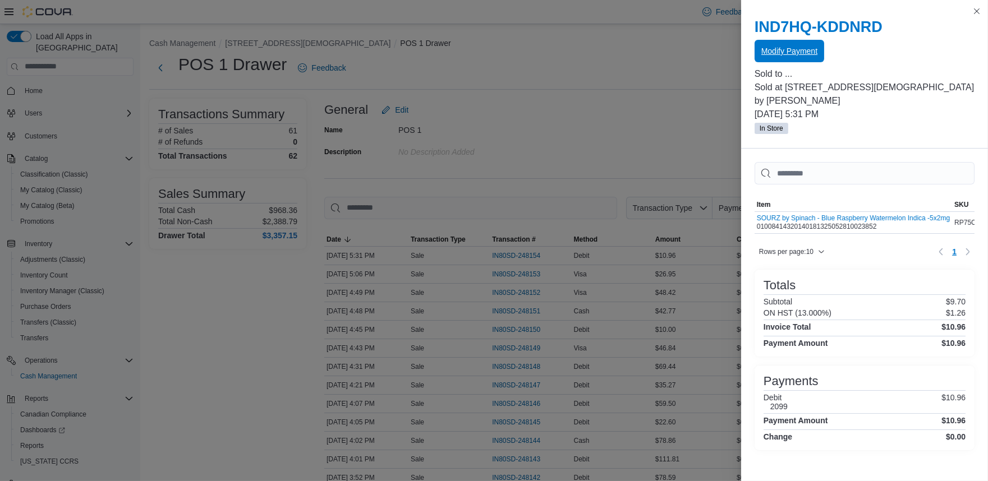
click at [771, 53] on span "Modify Payment" at bounding box center [789, 50] width 56 height 11
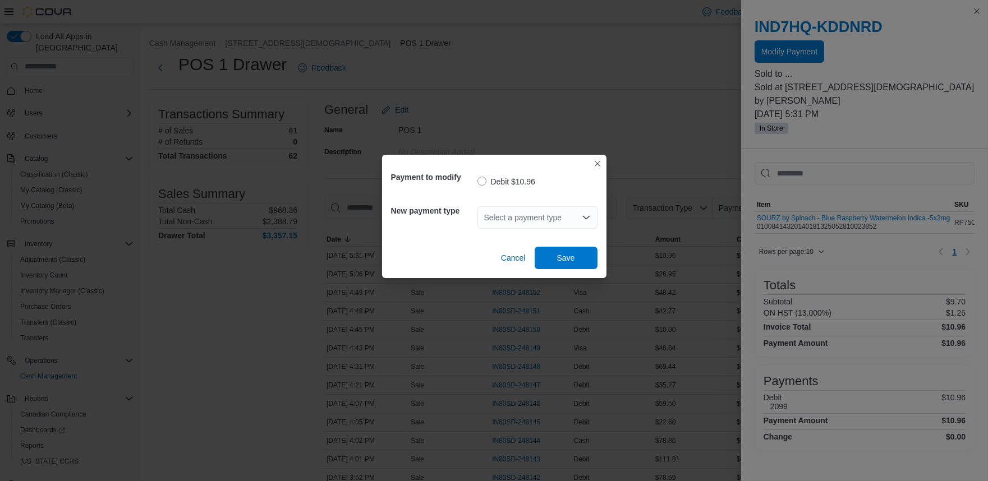
click at [494, 218] on div "Select a payment type" at bounding box center [537, 217] width 120 height 22
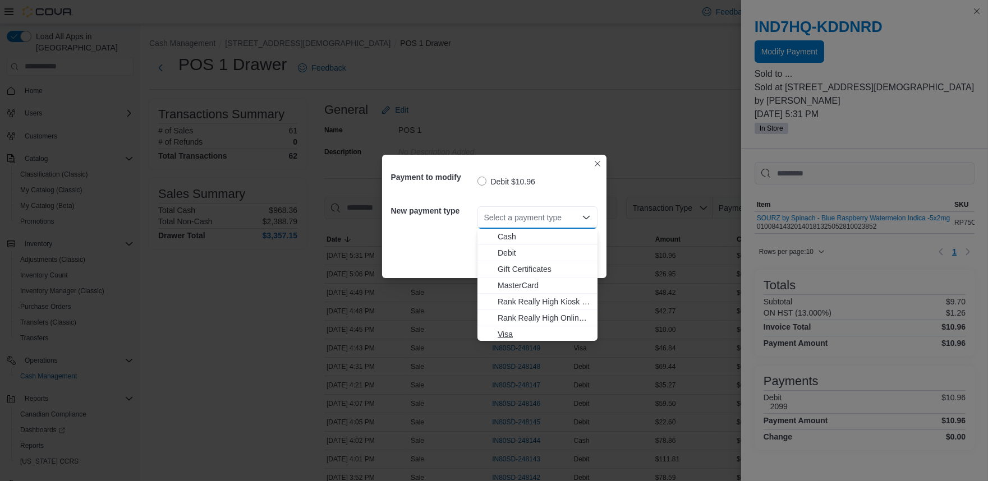
click at [520, 331] on span "Visa" at bounding box center [543, 334] width 93 height 11
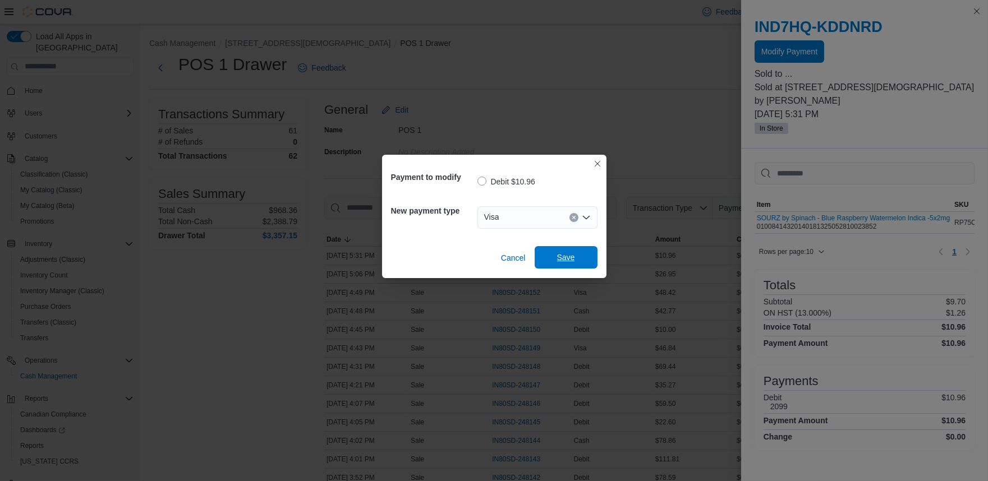
click at [567, 256] on span "Save" at bounding box center [566, 257] width 18 height 11
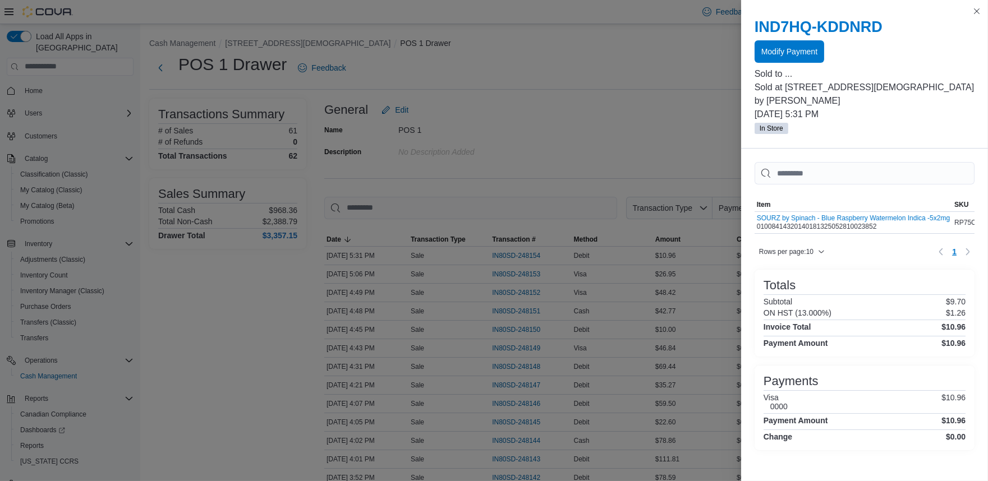
drag, startPoint x: 584, startPoint y: 135, endPoint x: 578, endPoint y: 142, distance: 9.2
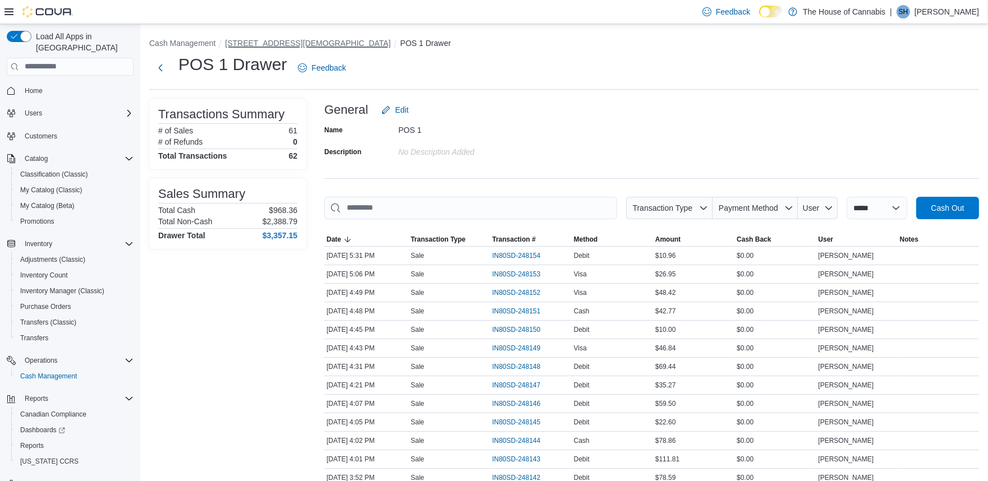
click at [283, 42] on button "[STREET_ADDRESS][DEMOGRAPHIC_DATA]" at bounding box center [307, 43] width 165 height 9
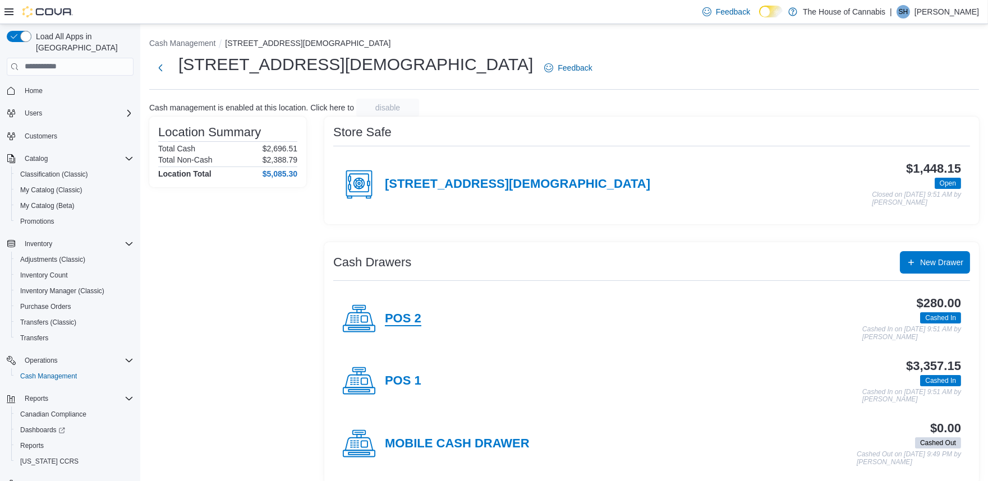
click at [395, 320] on h4 "POS 2" at bounding box center [403, 319] width 36 height 15
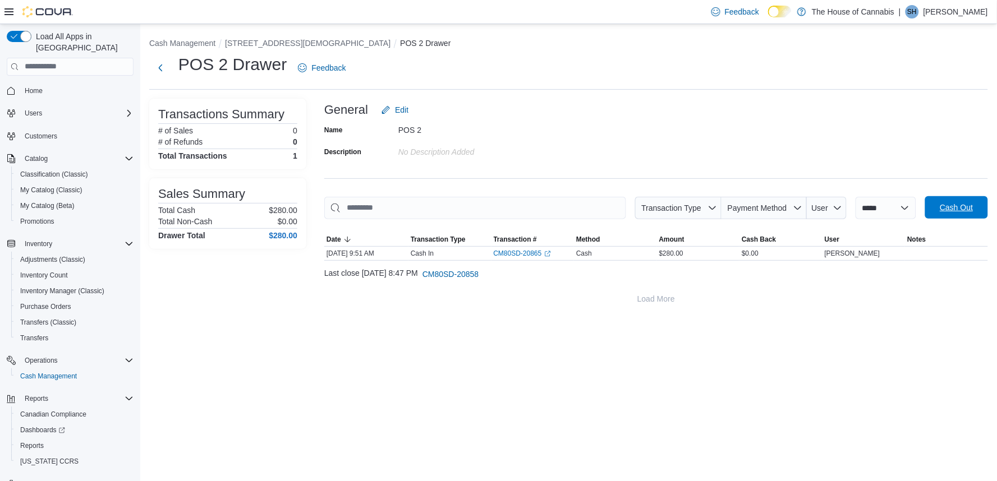
click at [949, 211] on span "Cash Out" at bounding box center [955, 207] width 33 height 11
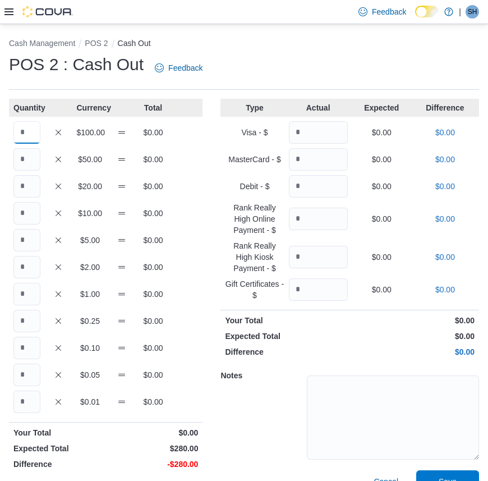
click at [30, 131] on input "Quantity" at bounding box center [26, 132] width 27 height 22
click at [31, 189] on input "Quantity" at bounding box center [26, 186] width 27 height 22
type input "**"
type input "*"
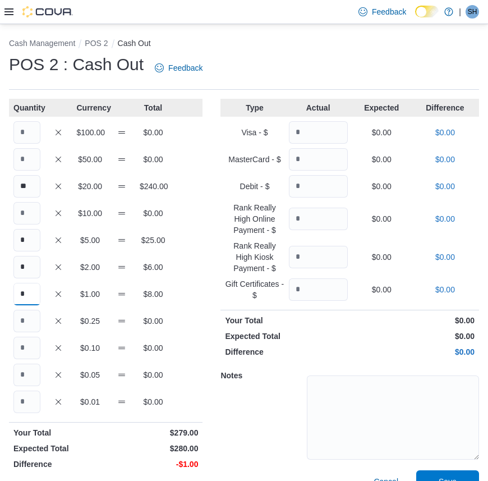
type input "*"
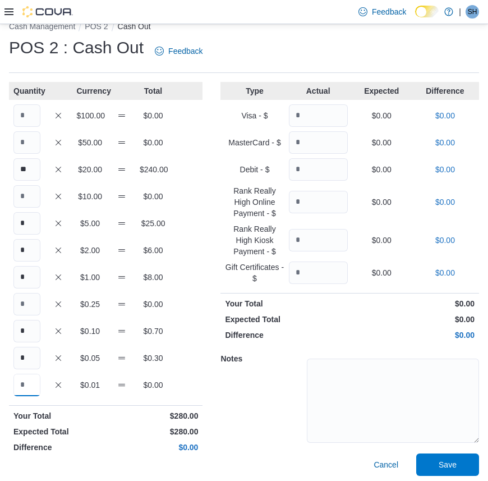
scroll to position [20, 0]
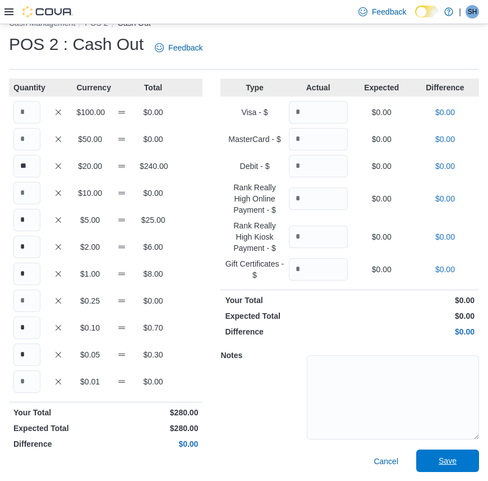
drag, startPoint x: 469, startPoint y: 473, endPoint x: 468, endPoint y: 466, distance: 6.9
click at [470, 471] on div "Cash Management POS 2 Cash Out POS 2 : Cash Out Feedback Quantity Currency Tota…" at bounding box center [244, 242] width 488 height 477
click at [467, 464] on span "Save" at bounding box center [447, 460] width 49 height 22
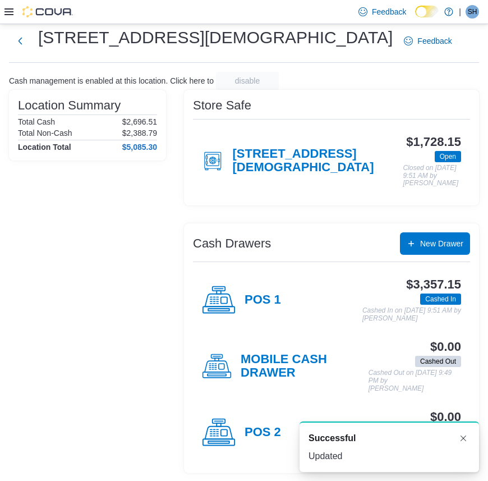
scroll to position [28, 0]
